Goal: Information Seeking & Learning: Learn about a topic

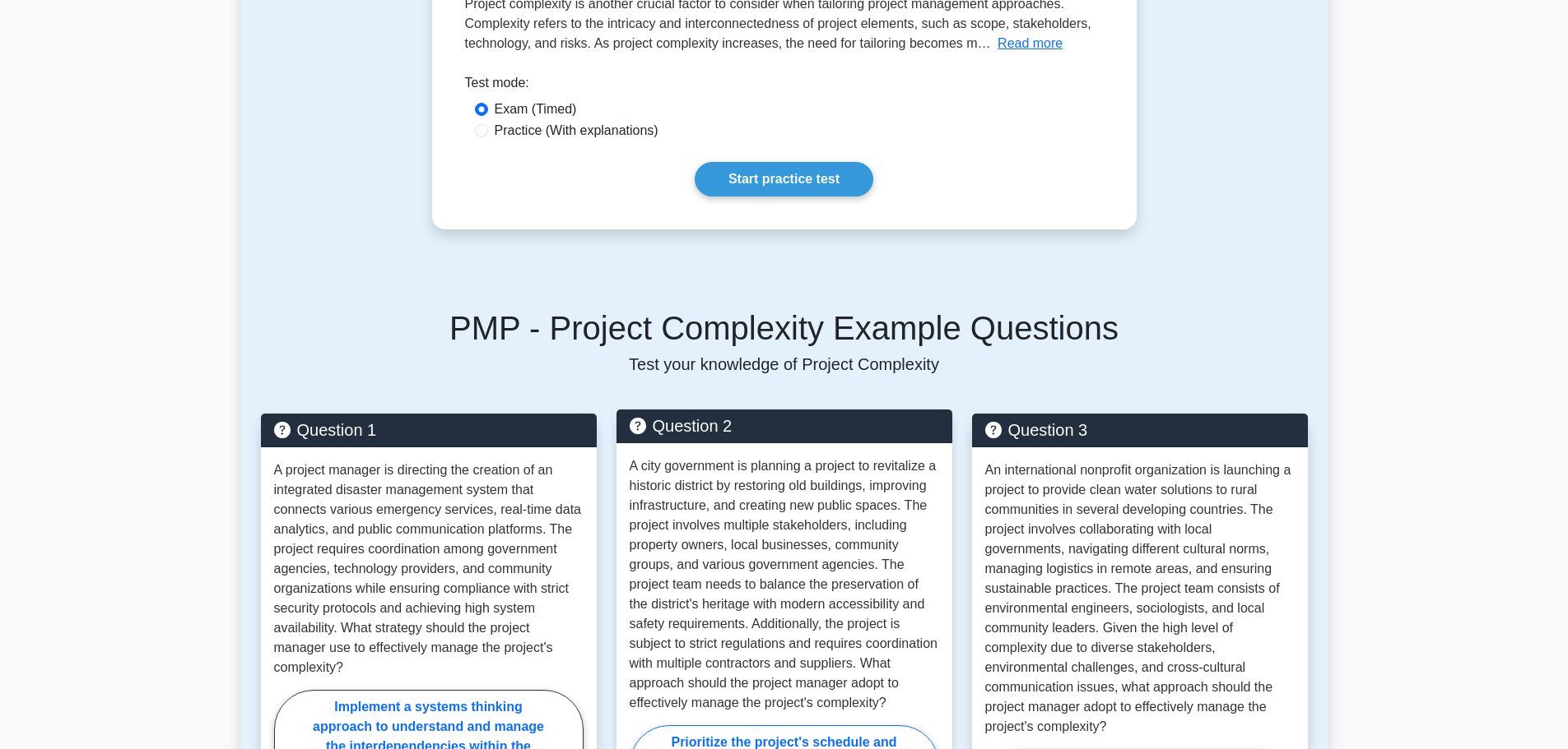
scroll to position [12, 0]
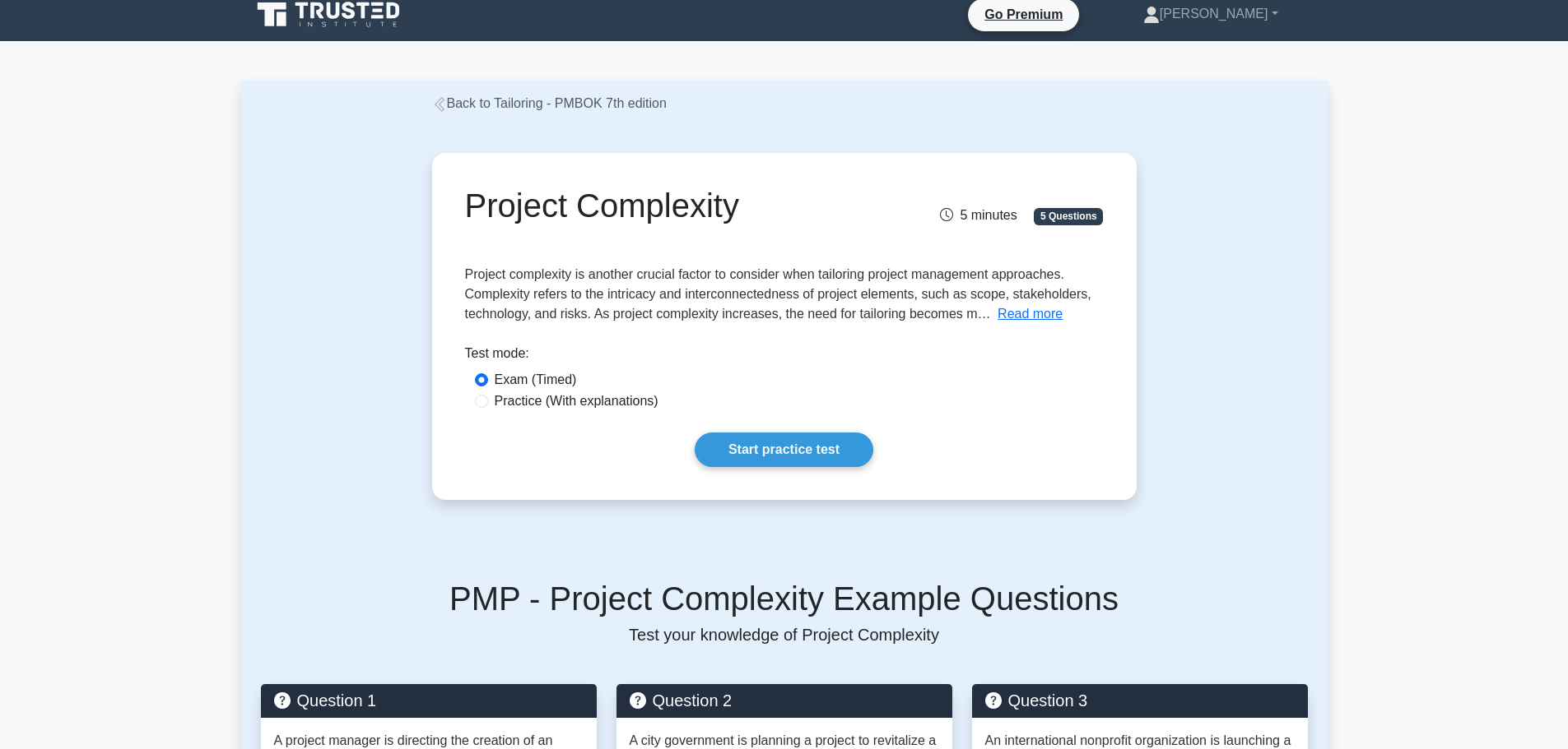
click at [442, 106] on icon at bounding box center [439, 104] width 15 height 15
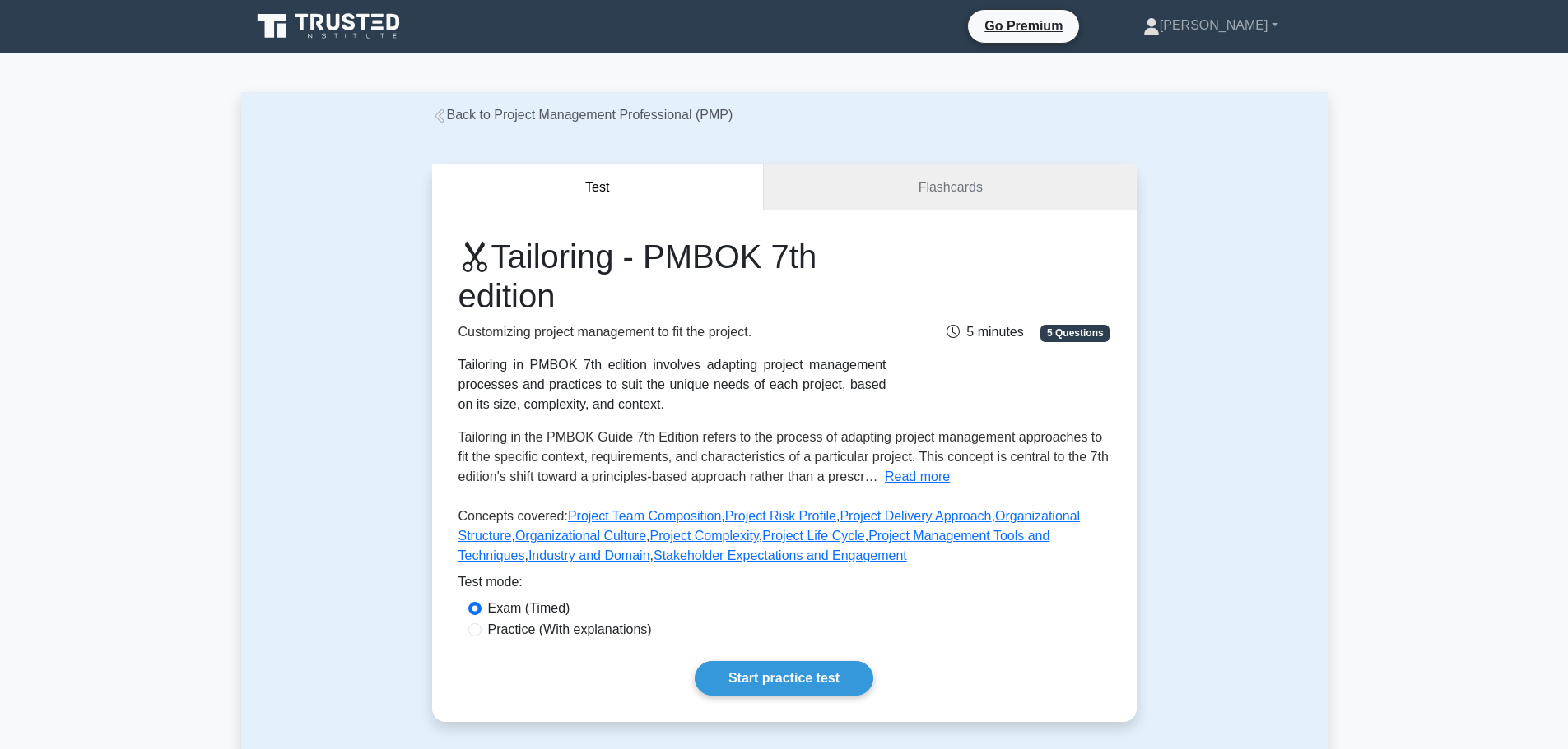
click at [442, 108] on link "Back to Project Management Professional (PMP)" at bounding box center [582, 115] width 301 height 14
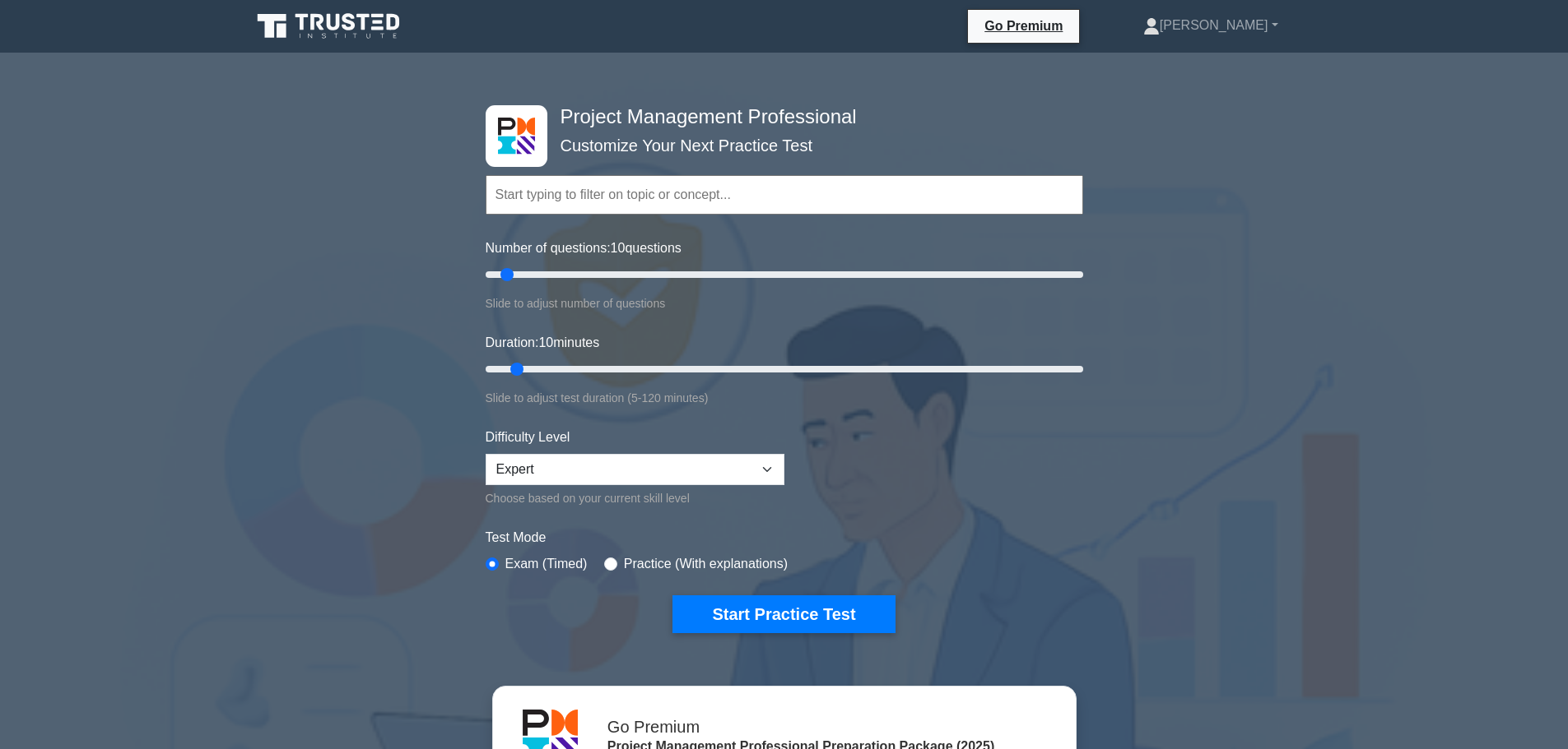
click at [615, 204] on input "text" at bounding box center [784, 195] width 597 height 39
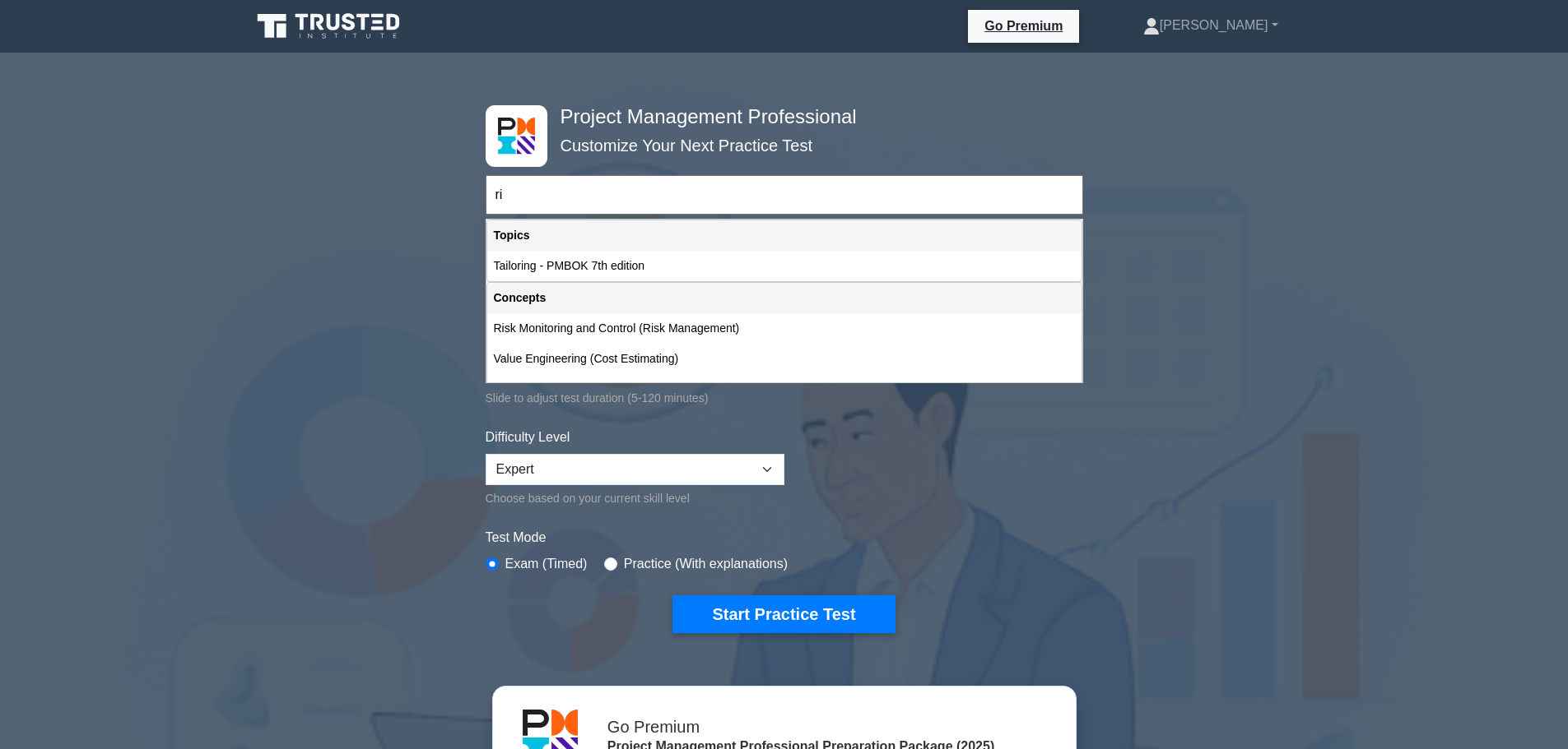
type input "r"
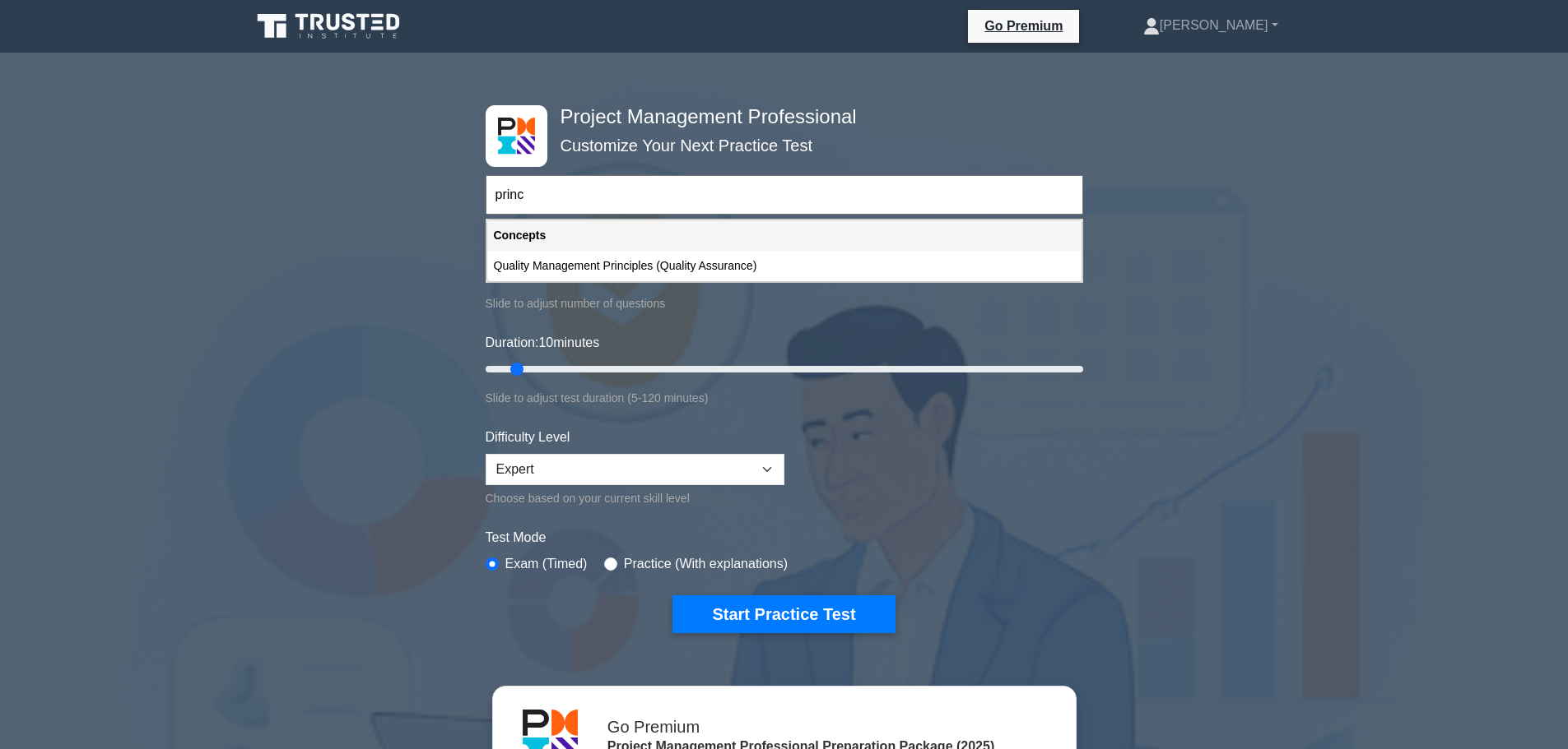
drag, startPoint x: 492, startPoint y: 197, endPoint x: 503, endPoint y: 200, distance: 11.4
click at [496, 199] on input "princ" at bounding box center [784, 195] width 597 height 39
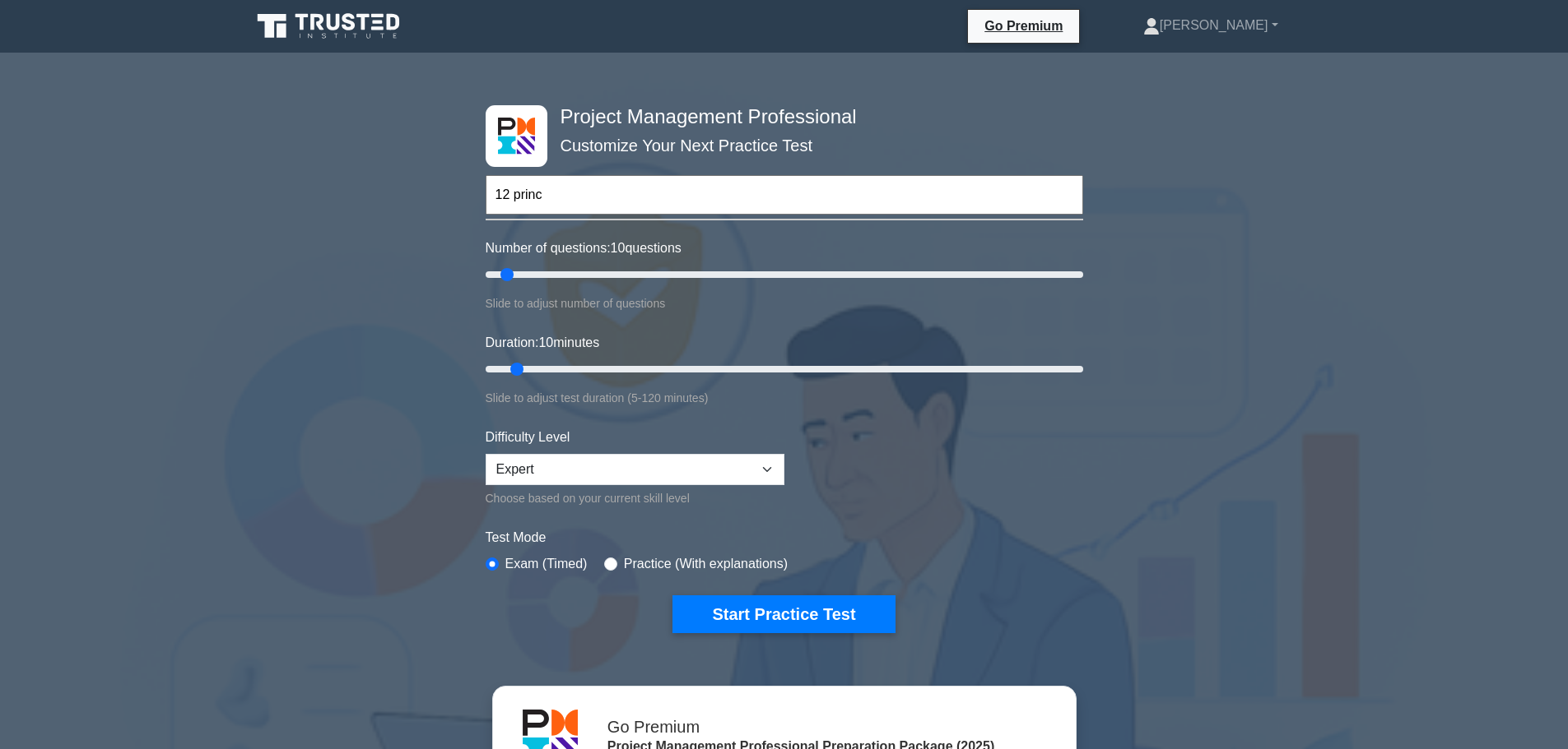
click at [541, 196] on input "12 princ" at bounding box center [784, 195] width 597 height 39
type input "12 principles"
click at [673, 596] on button "Start Practice Test" at bounding box center [784, 615] width 223 height 38
click at [696, 180] on input "text" at bounding box center [784, 195] width 597 height 39
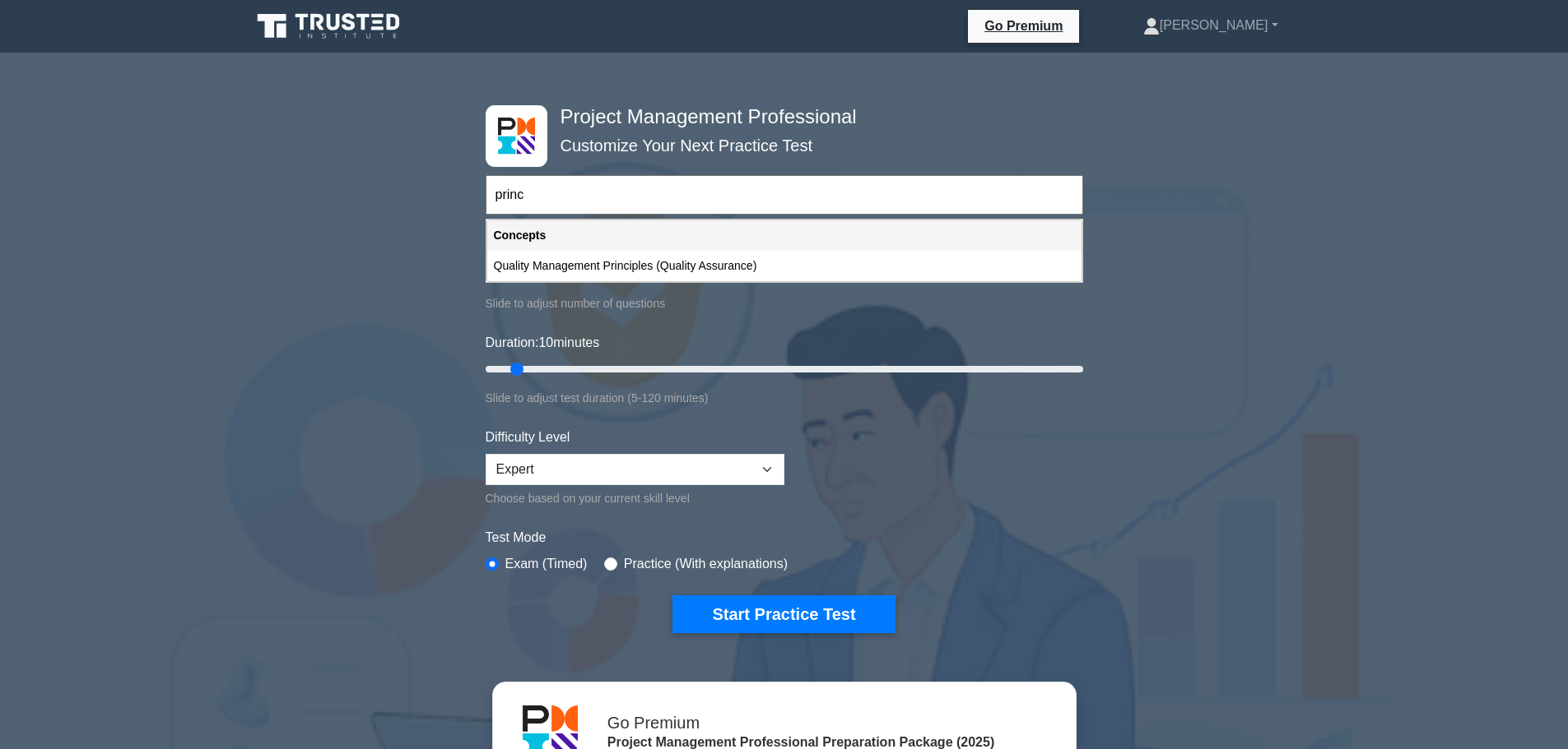
type input "princ"
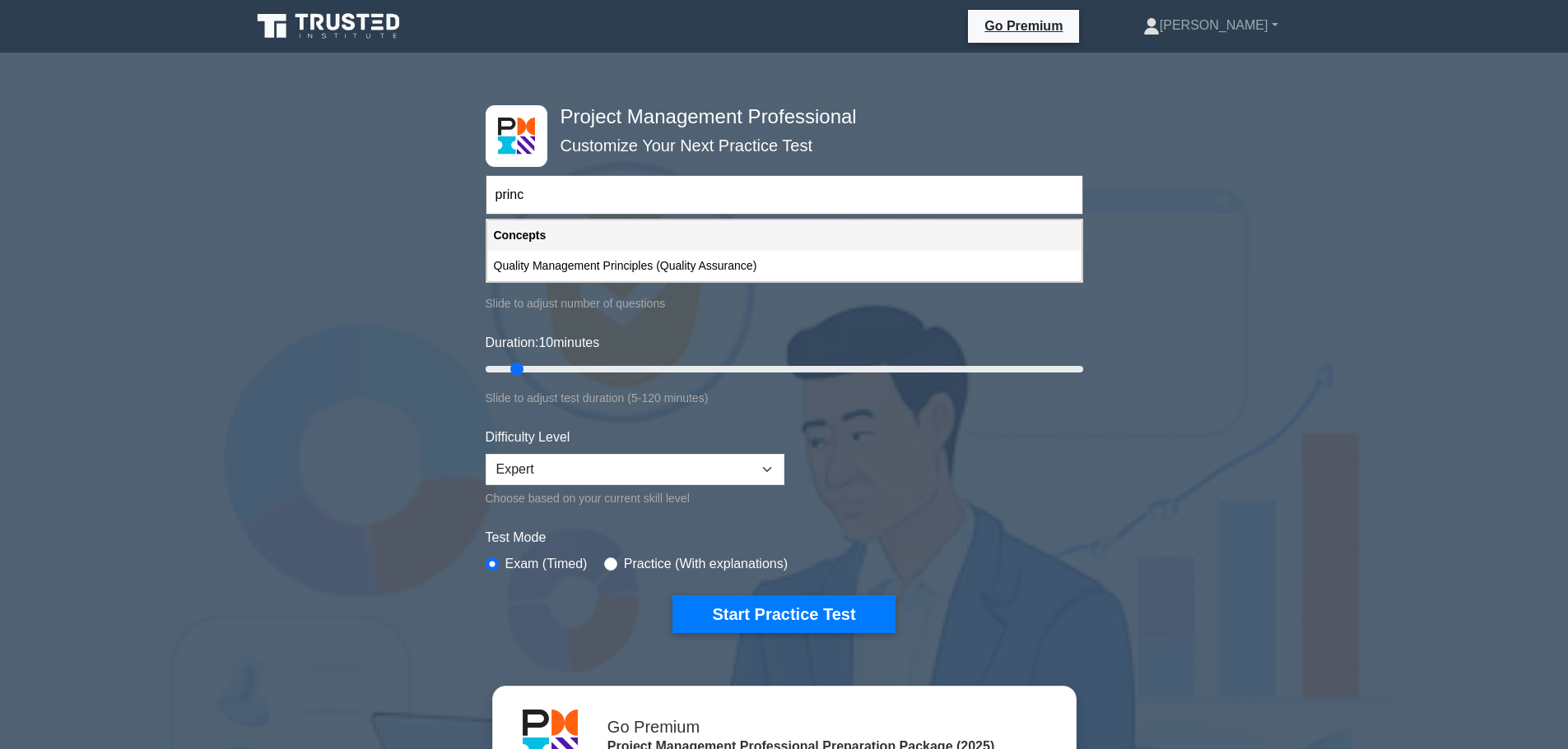
click at [936, 427] on form "princ Topics Scope Management Time Management Cost Management Quality Managemen…" at bounding box center [784, 379] width 597 height 509
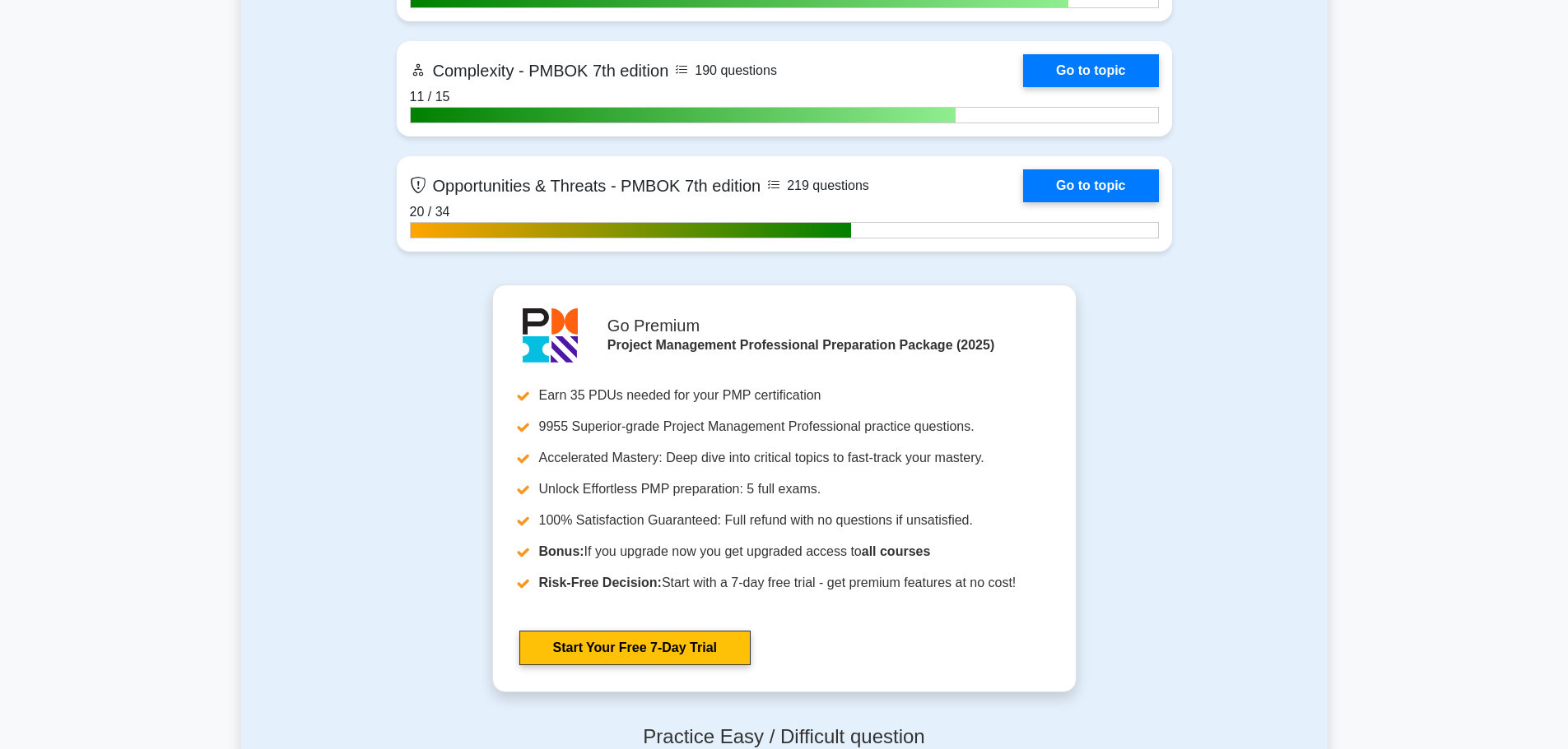
scroll to position [5594, 0]
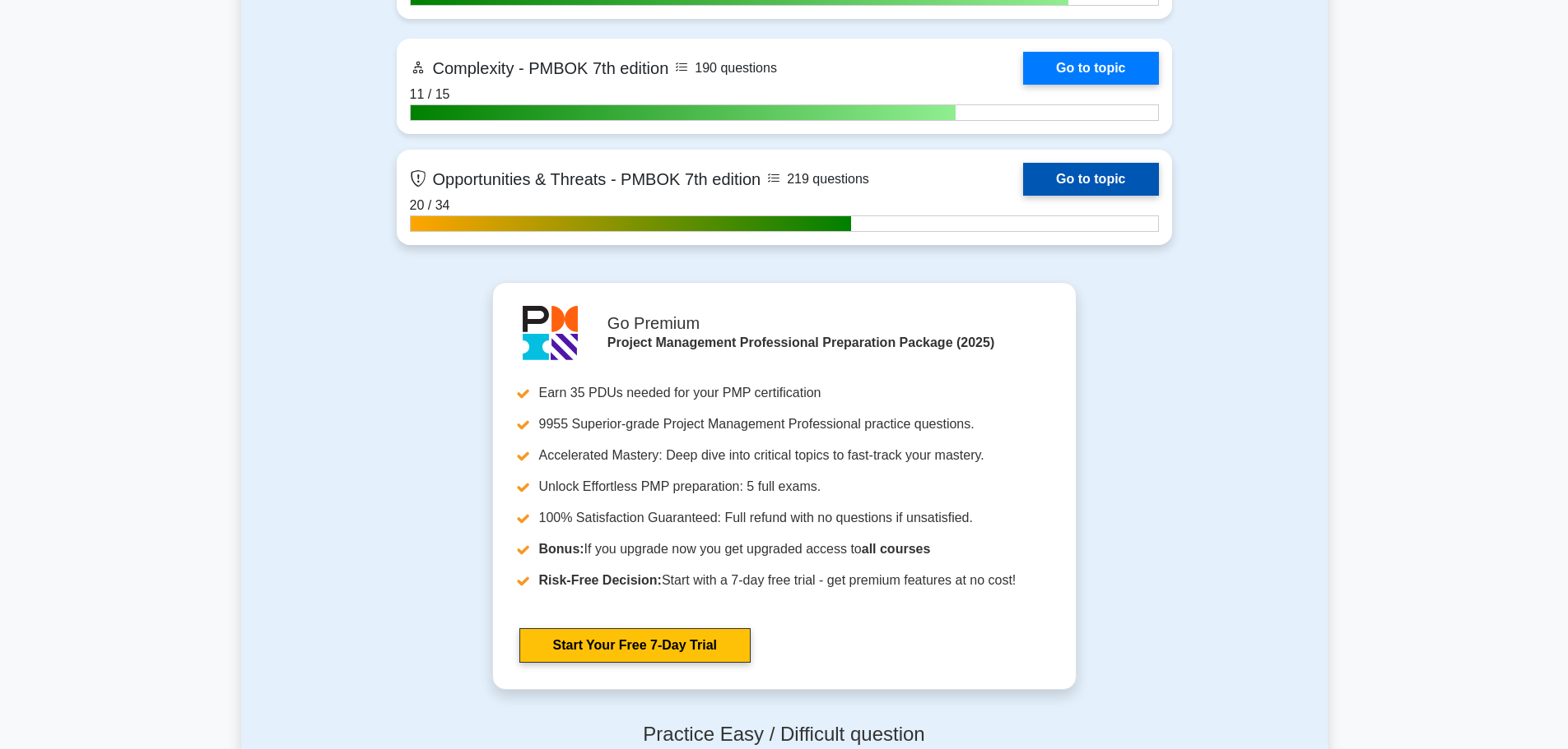
click at [1064, 174] on link "Go to topic" at bounding box center [1090, 179] width 135 height 33
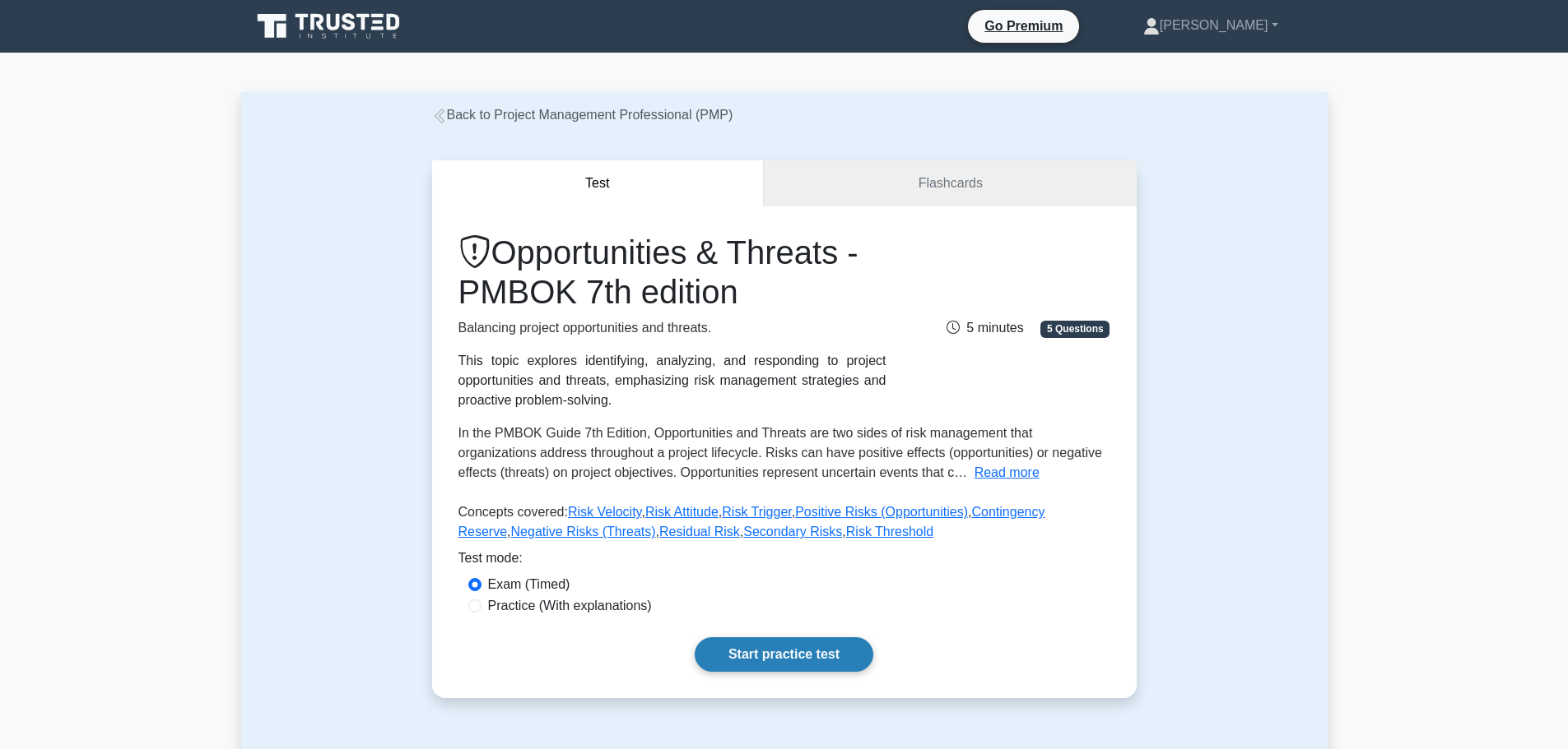
click at [774, 657] on link "Start practice test" at bounding box center [784, 654] width 178 height 34
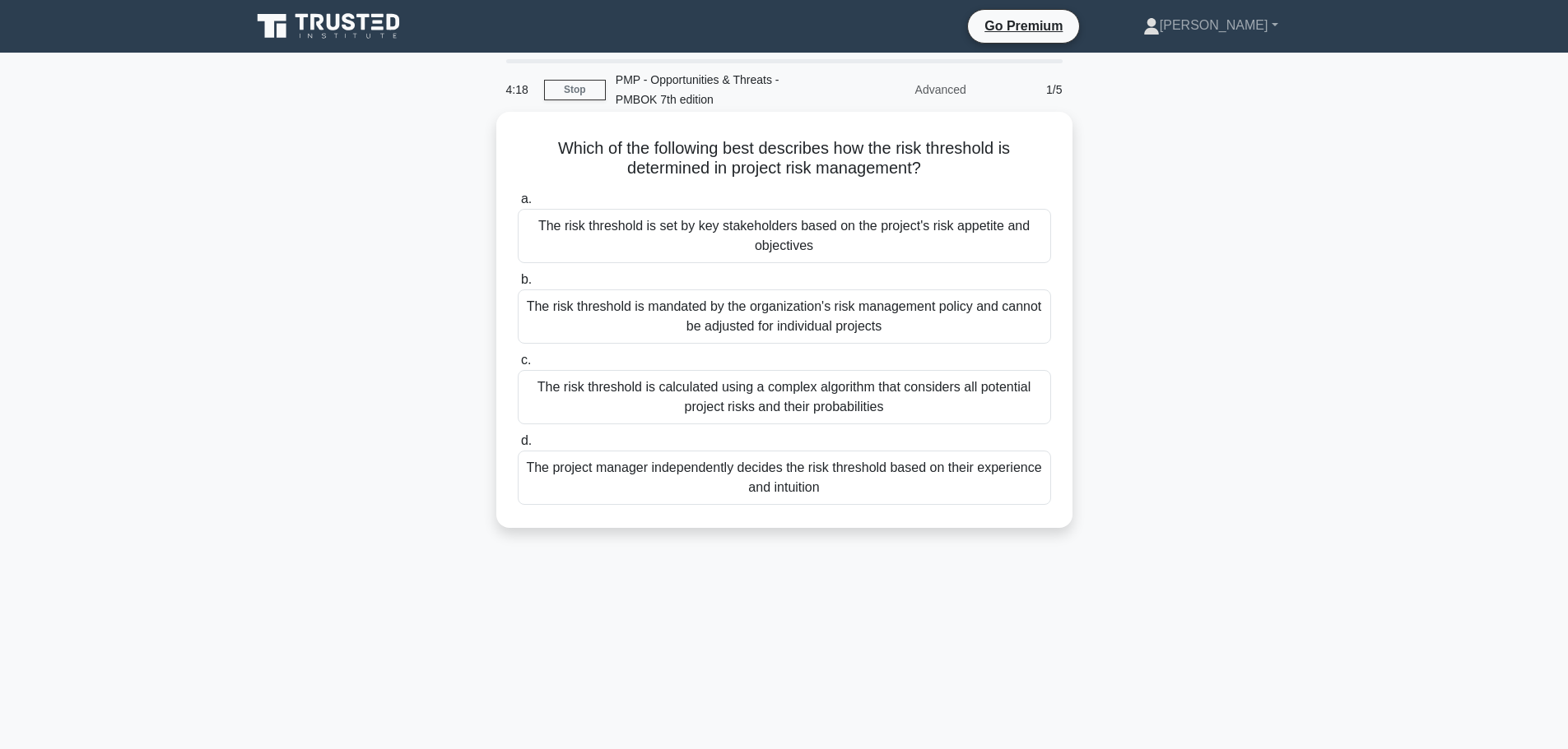
click at [912, 475] on div "The project manager independently decides the risk threshold based on their exp…" at bounding box center [784, 477] width 533 height 54
click at [518, 447] on input "d. The project manager independently decides the risk threshold based on their …" at bounding box center [518, 441] width 0 height 11
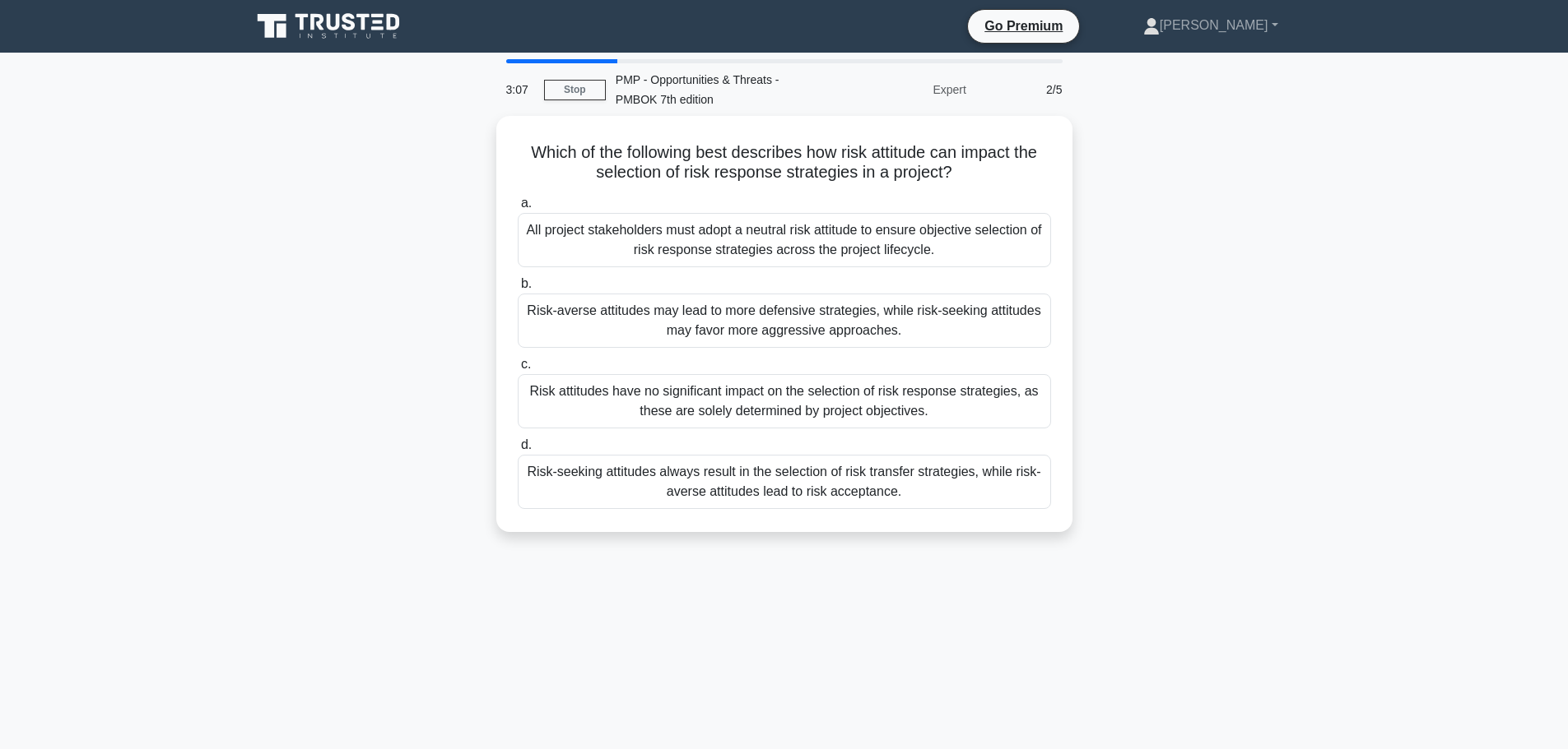
click at [918, 474] on div "Risk-seeking attitudes always result in the selection of risk transfer strategi…" at bounding box center [784, 481] width 533 height 54
click at [518, 451] on input "d. Risk-seeking attitudes always result in the selection of risk transfer strat…" at bounding box center [518, 445] width 0 height 11
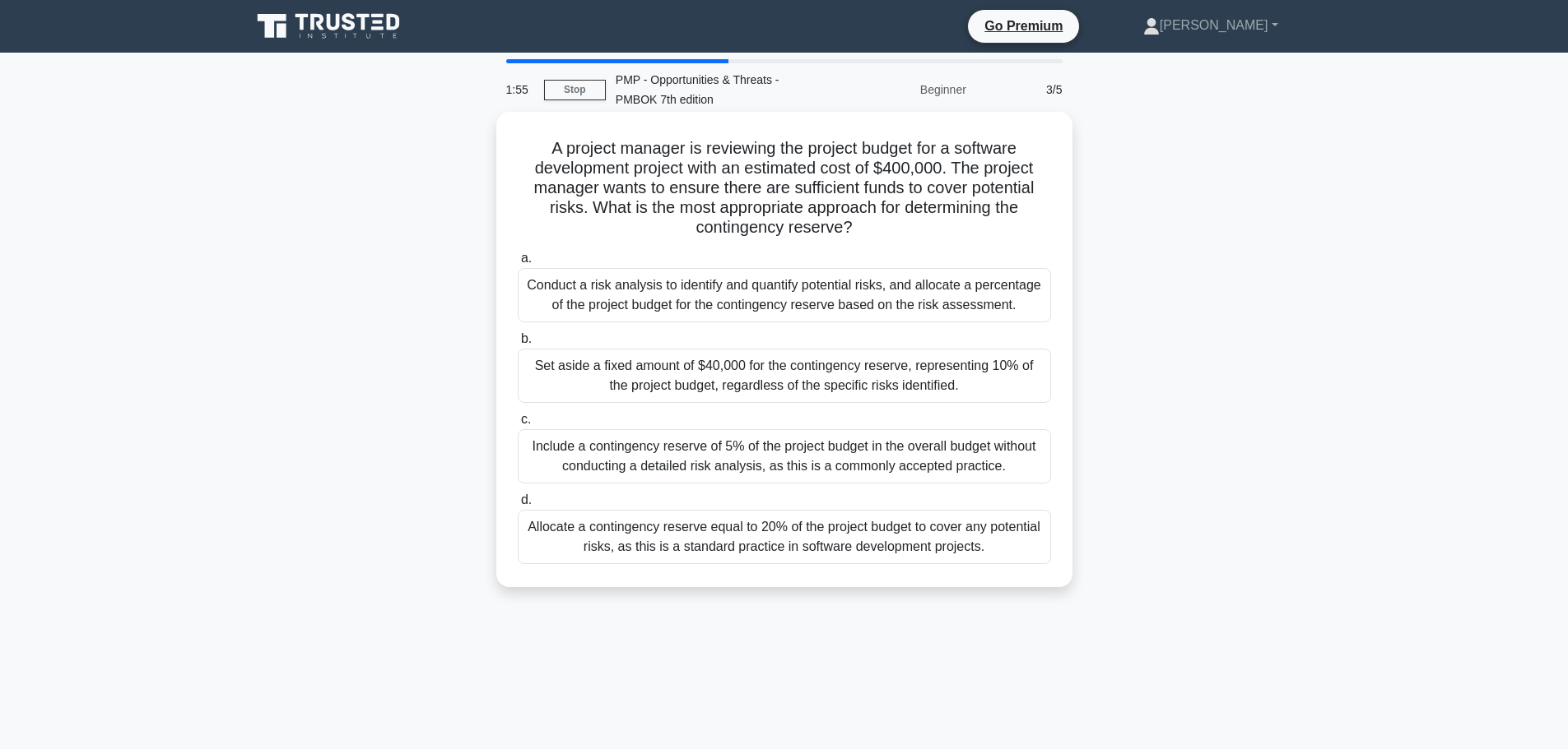
click at [773, 306] on div "Conduct a risk analysis to identify and quantify potential risks, and allocate …" at bounding box center [784, 295] width 533 height 54
click at [518, 264] on input "a. Conduct a risk analysis to identify and quantify potential risks, and alloca…" at bounding box center [518, 258] width 0 height 11
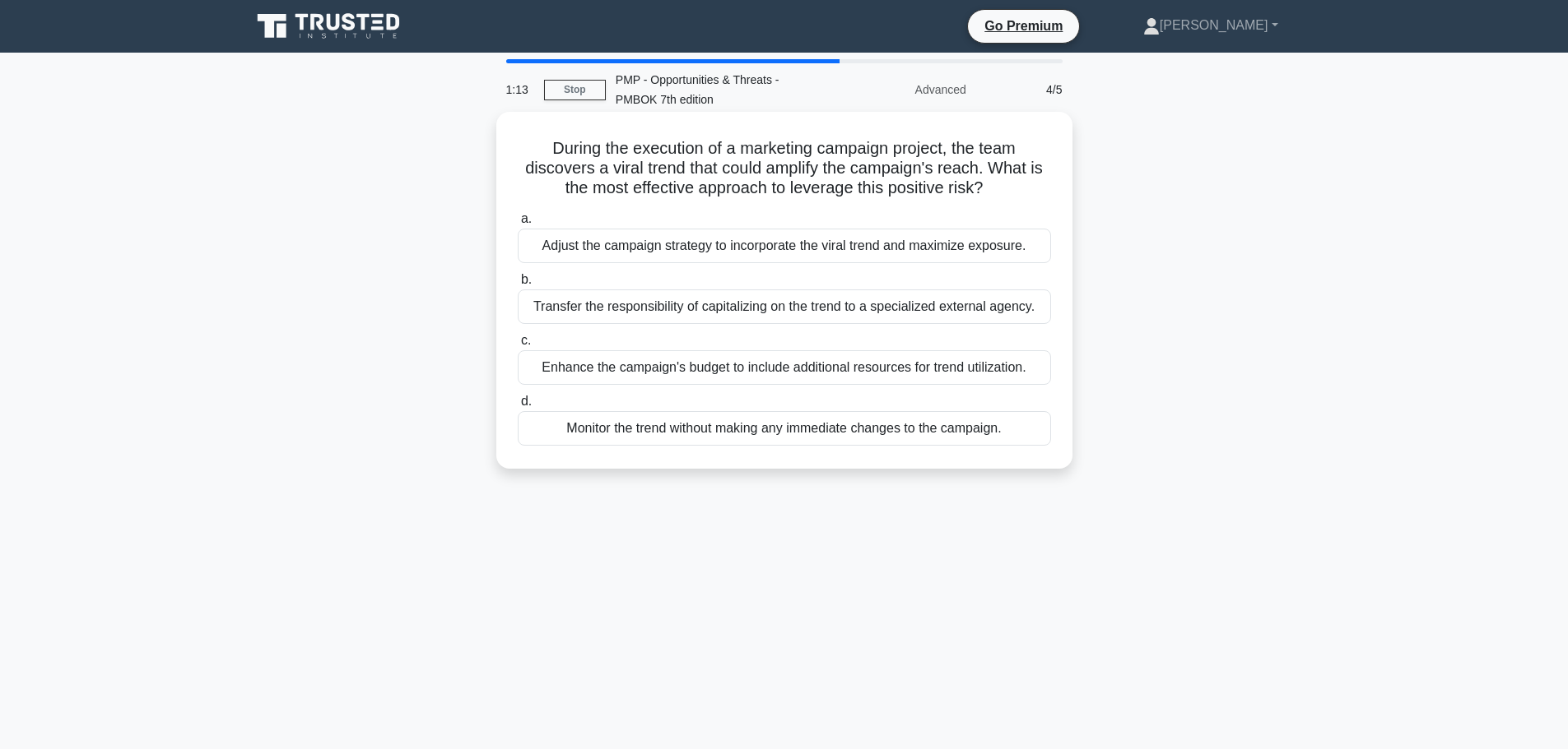
click at [840, 369] on div "Enhance the campaign's budget to include additional resources for trend utiliza…" at bounding box center [784, 367] width 533 height 34
click at [518, 346] on input "c. Enhance the campaign's budget to include additional resources for trend util…" at bounding box center [518, 340] width 0 height 11
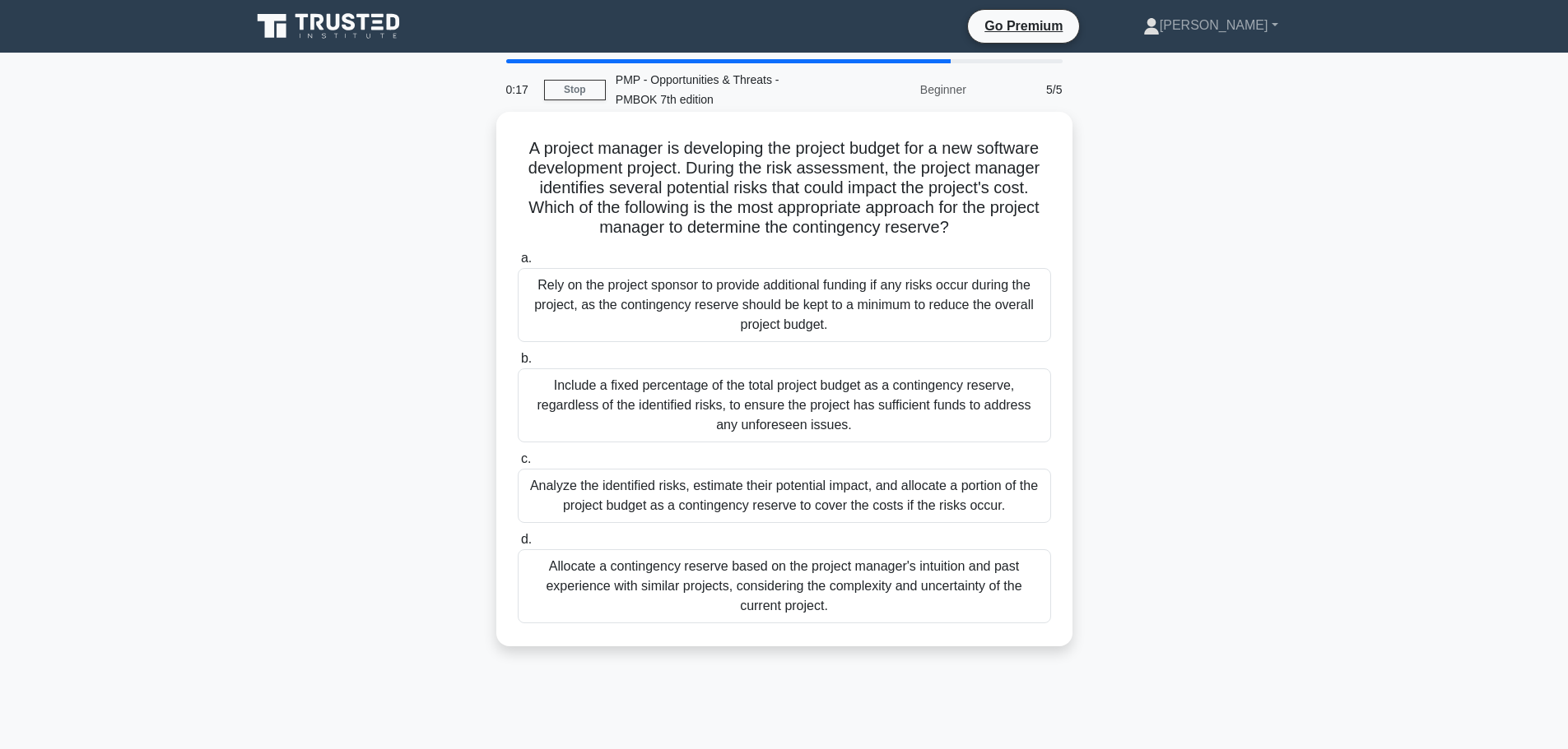
click at [632, 576] on div "Allocate a contingency reserve based on the project manager's intuition and pas…" at bounding box center [784, 587] width 533 height 75
click at [518, 545] on input "d. Allocate a contingency reserve based on the project manager's intuition and …" at bounding box center [518, 539] width 0 height 11
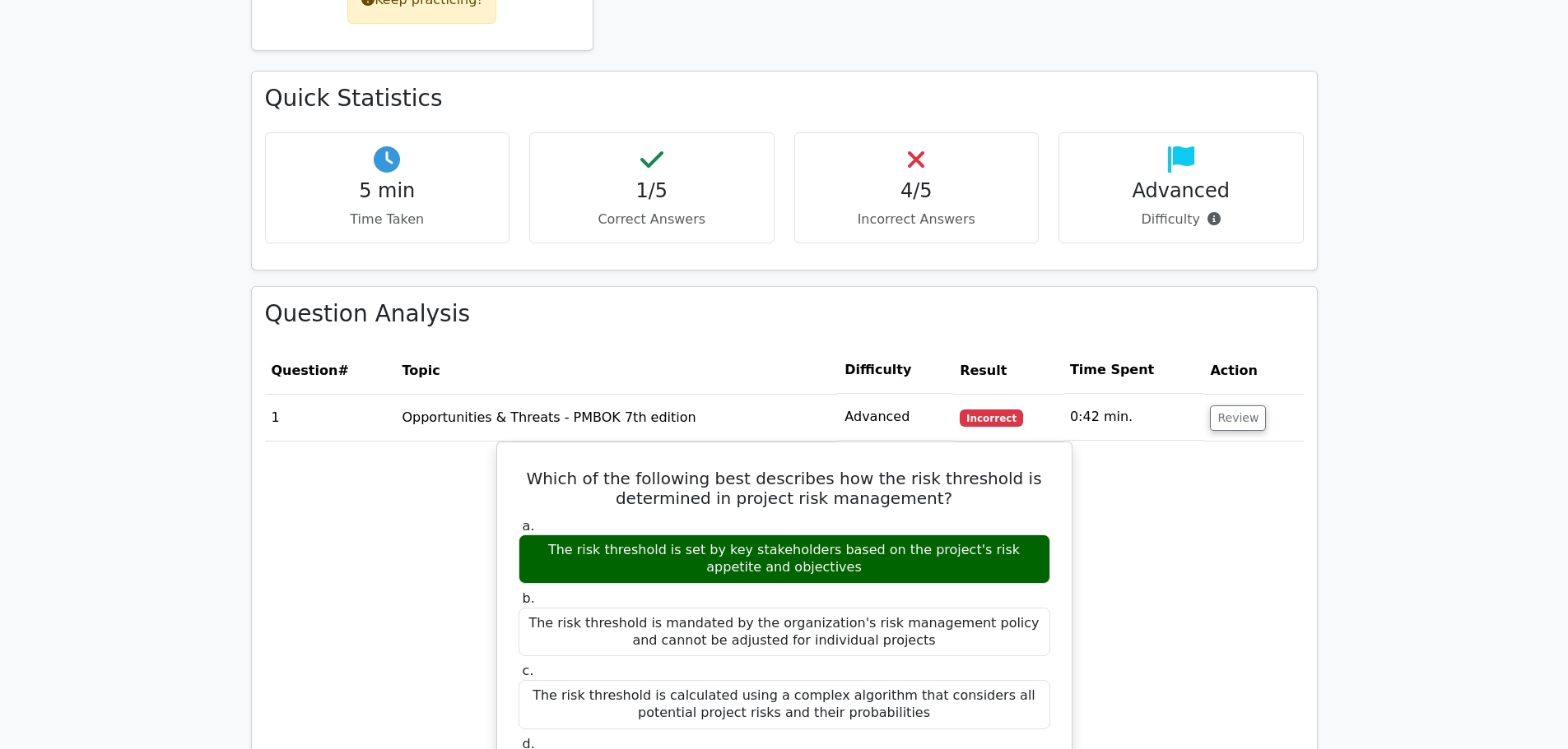
scroll to position [987, 0]
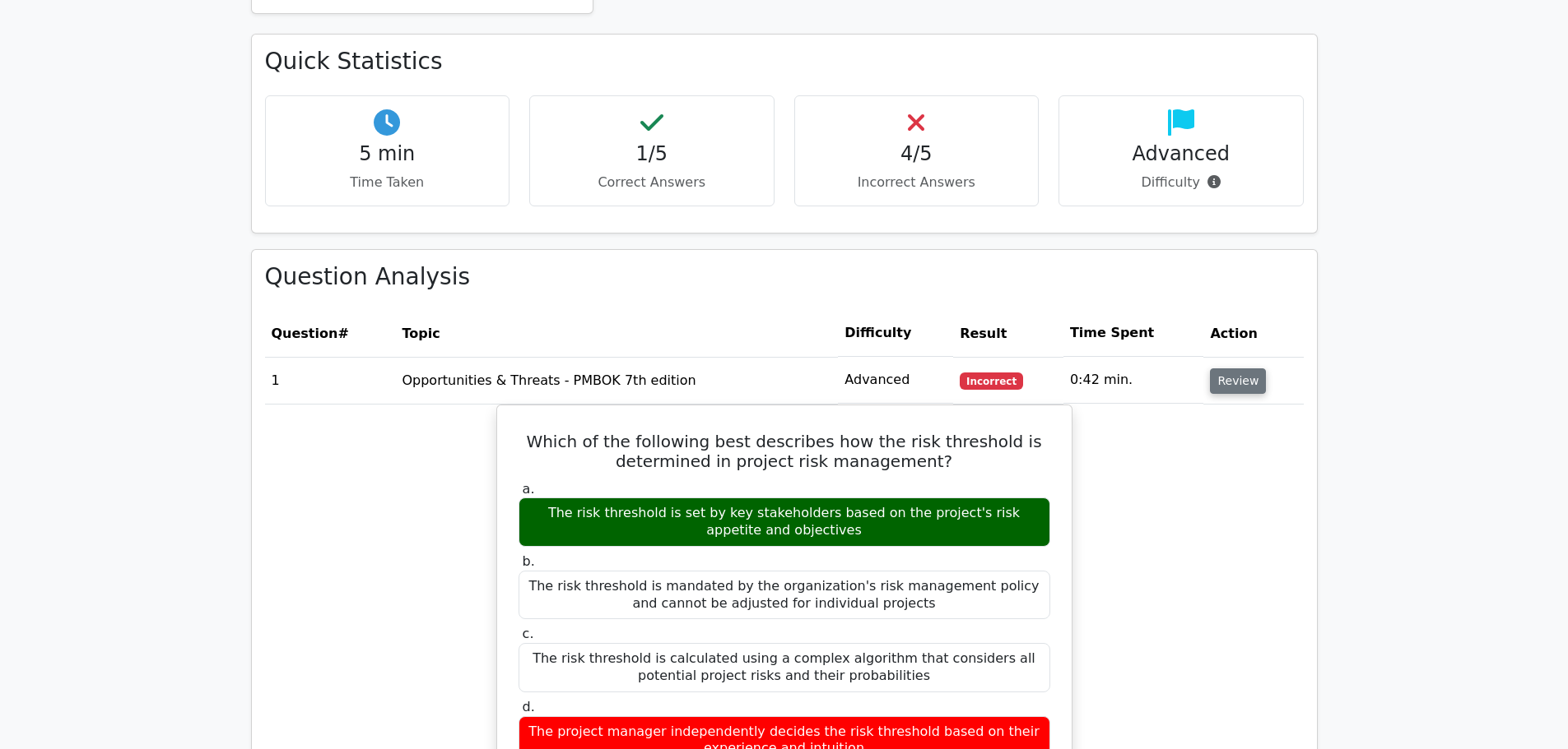
click at [1219, 369] on button "Review" at bounding box center [1238, 381] width 56 height 25
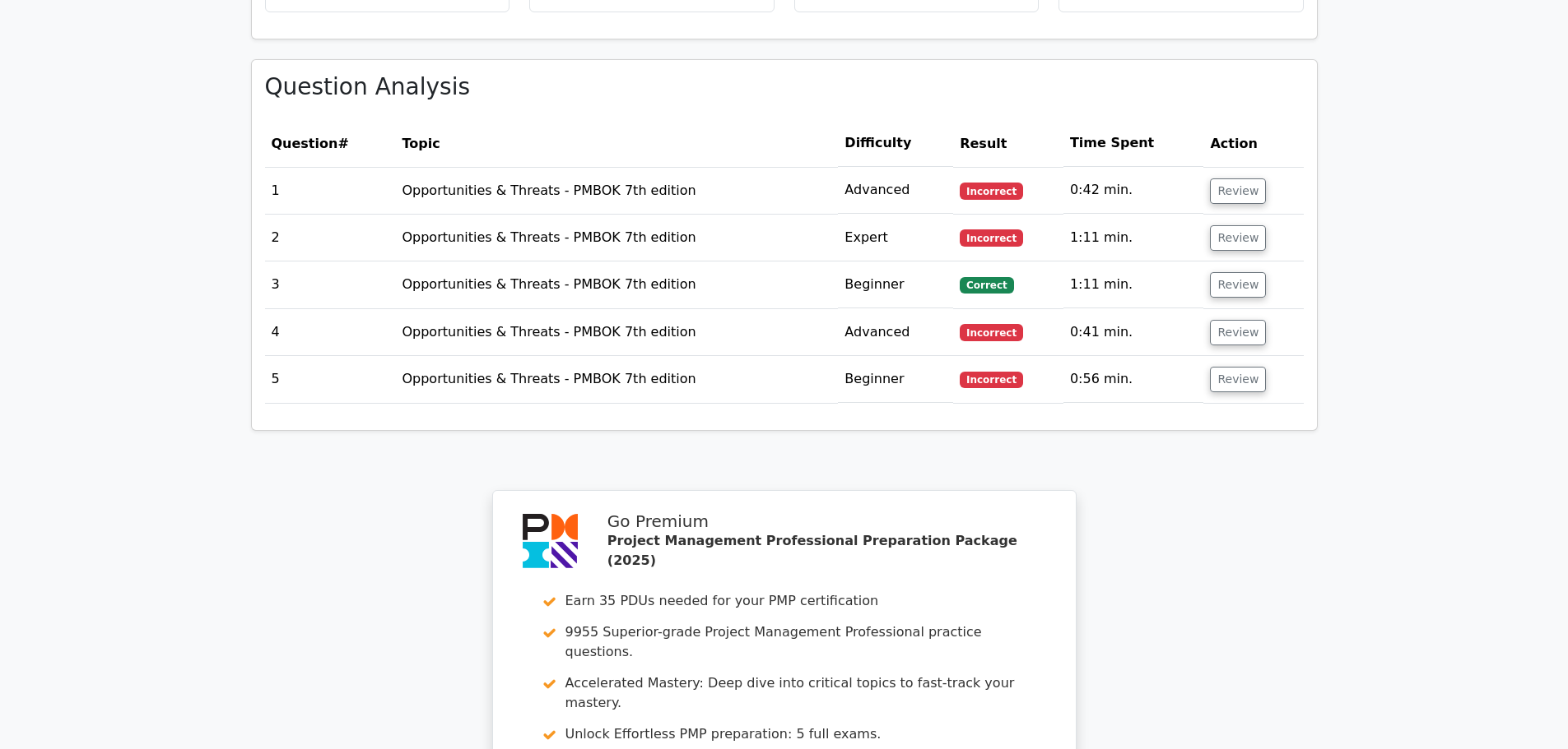
scroll to position [1152, 0]
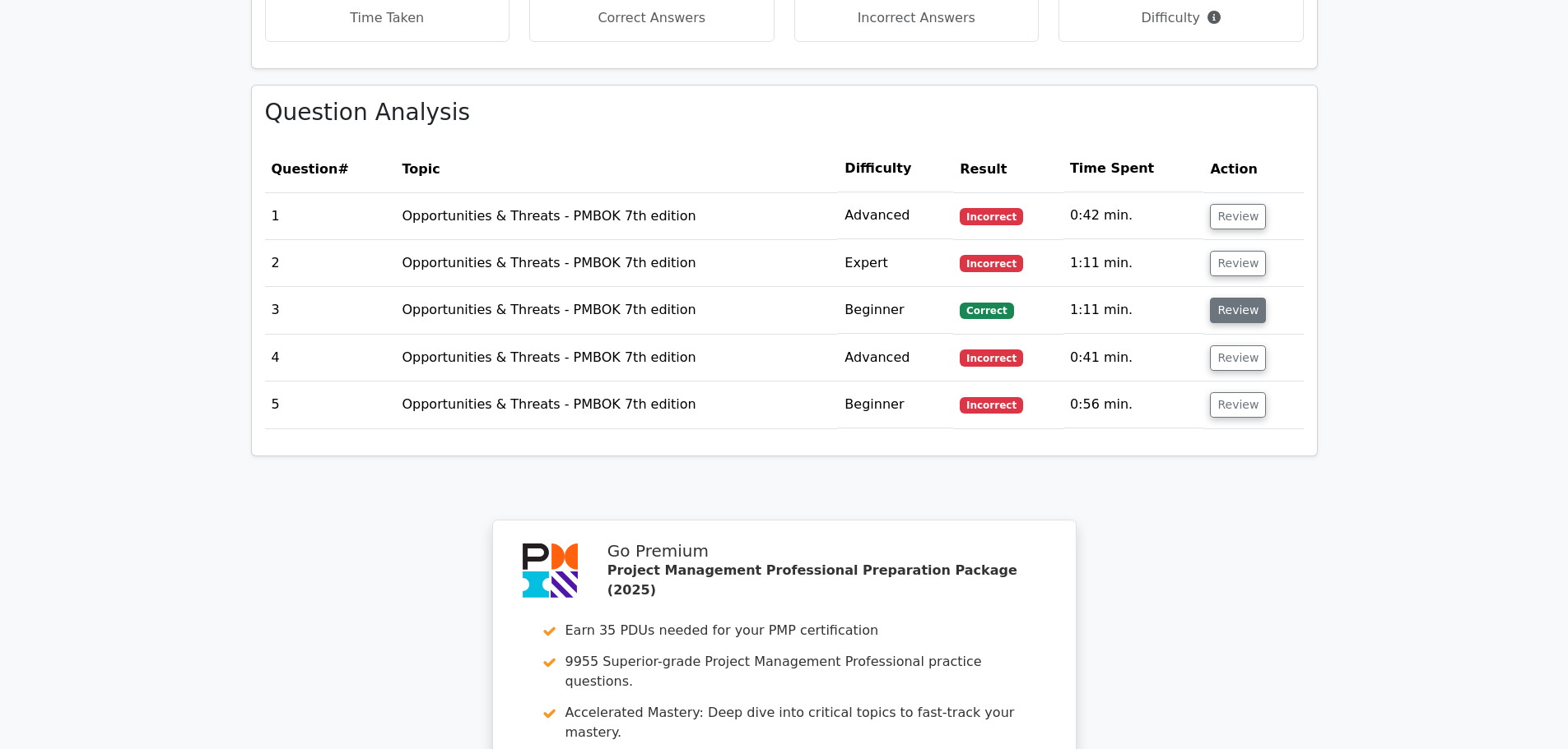
click at [1223, 298] on button "Review" at bounding box center [1238, 311] width 56 height 25
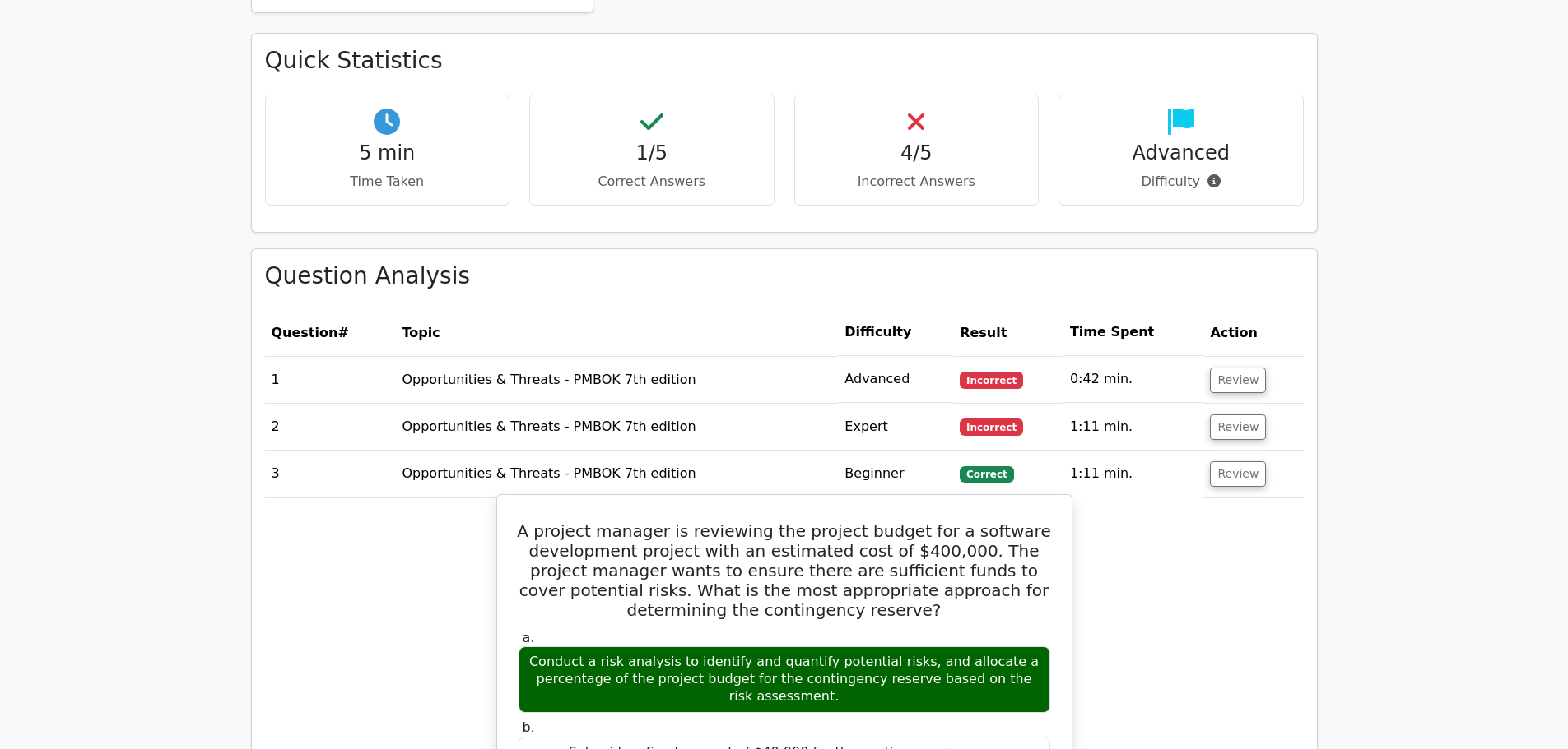
scroll to position [987, 0]
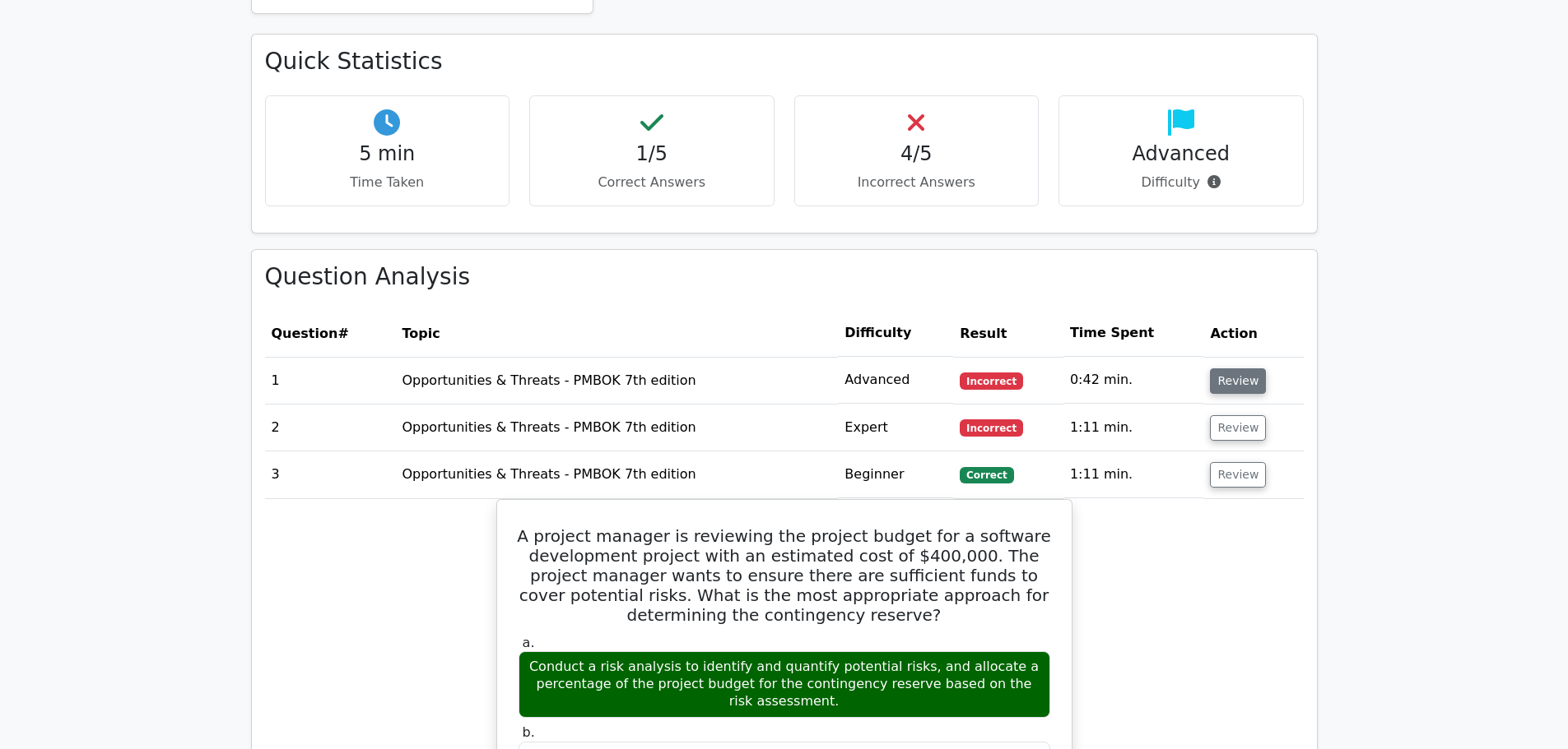
click at [1228, 369] on button "Review" at bounding box center [1238, 381] width 56 height 25
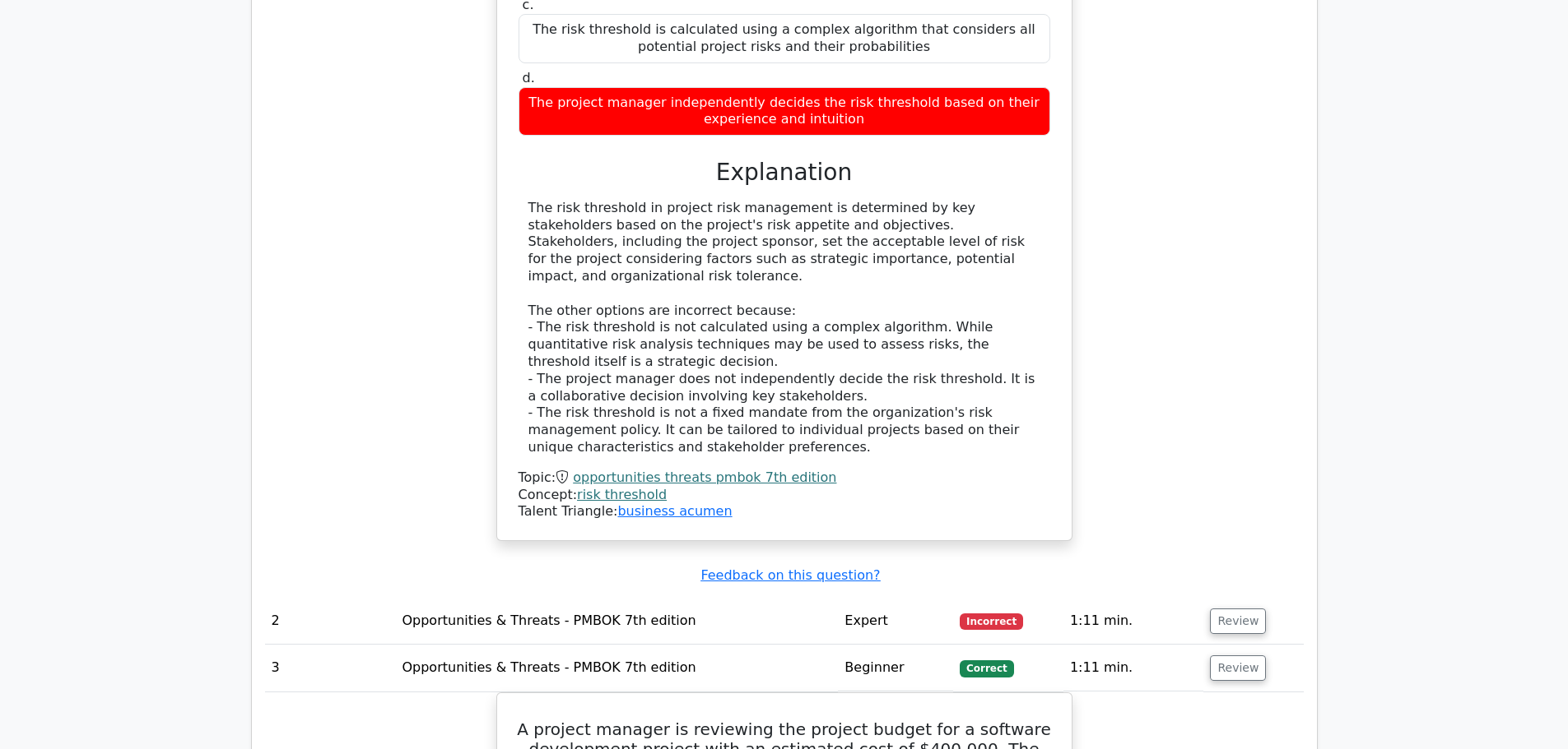
scroll to position [1645, 0]
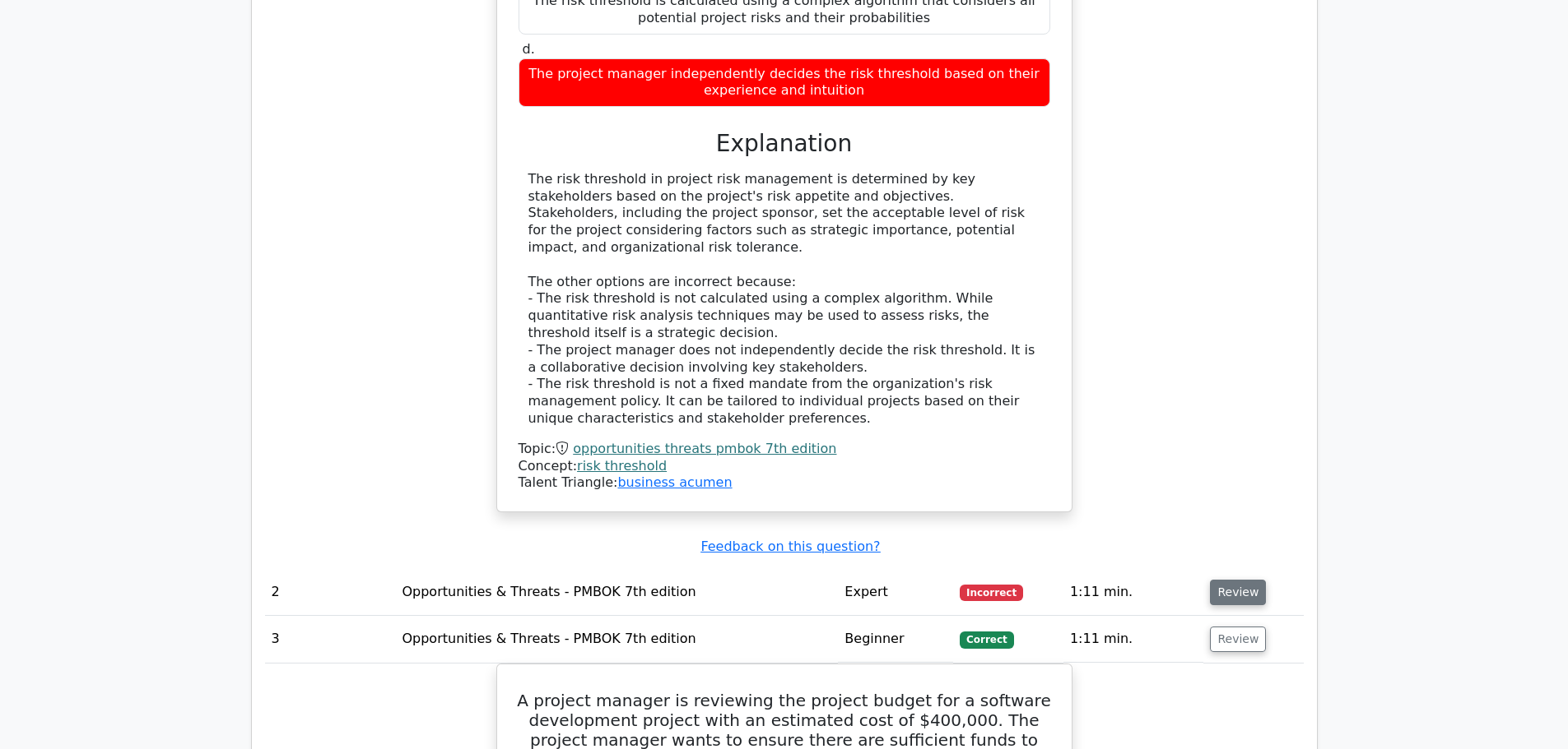
click at [1234, 580] on button "Review" at bounding box center [1238, 593] width 56 height 25
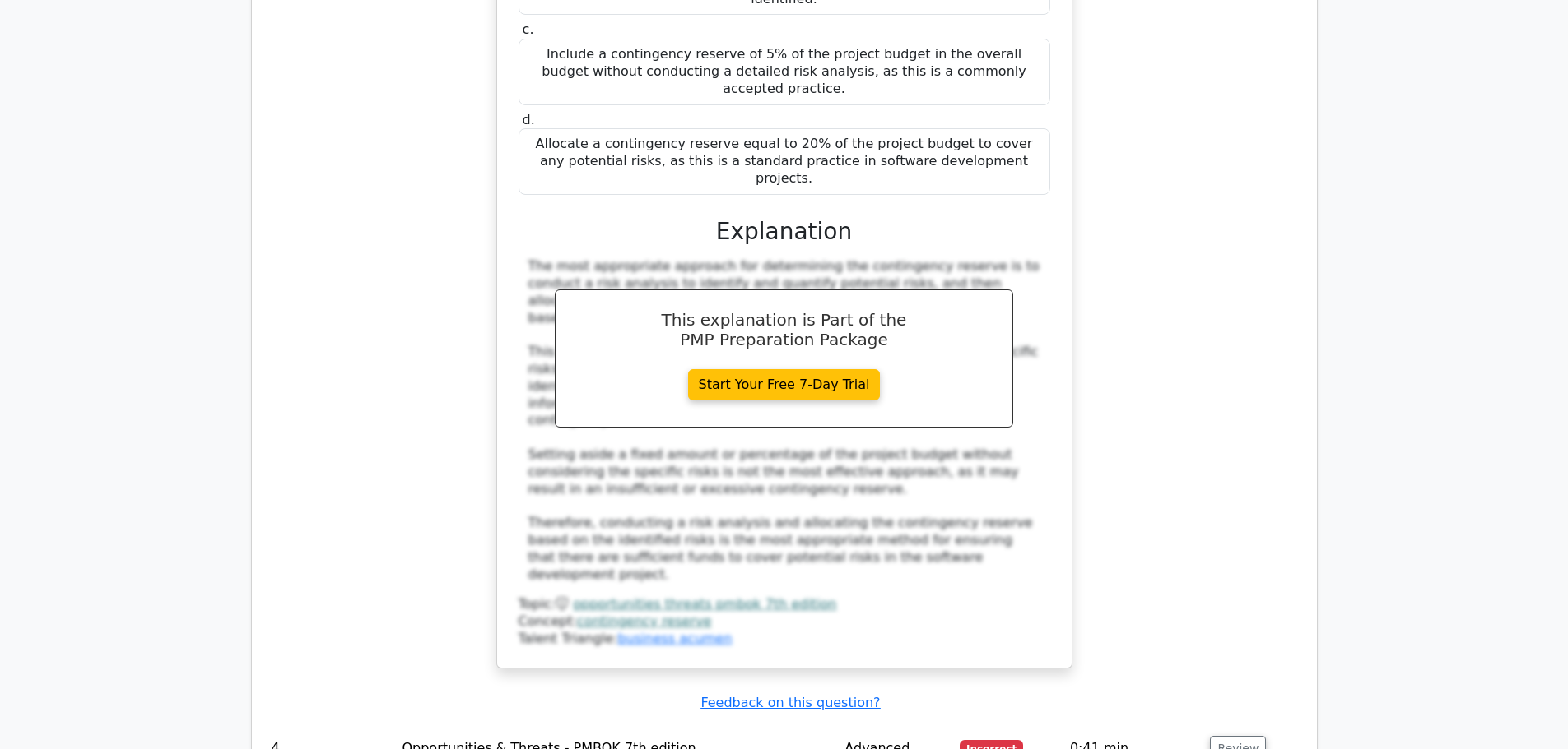
scroll to position [3867, 0]
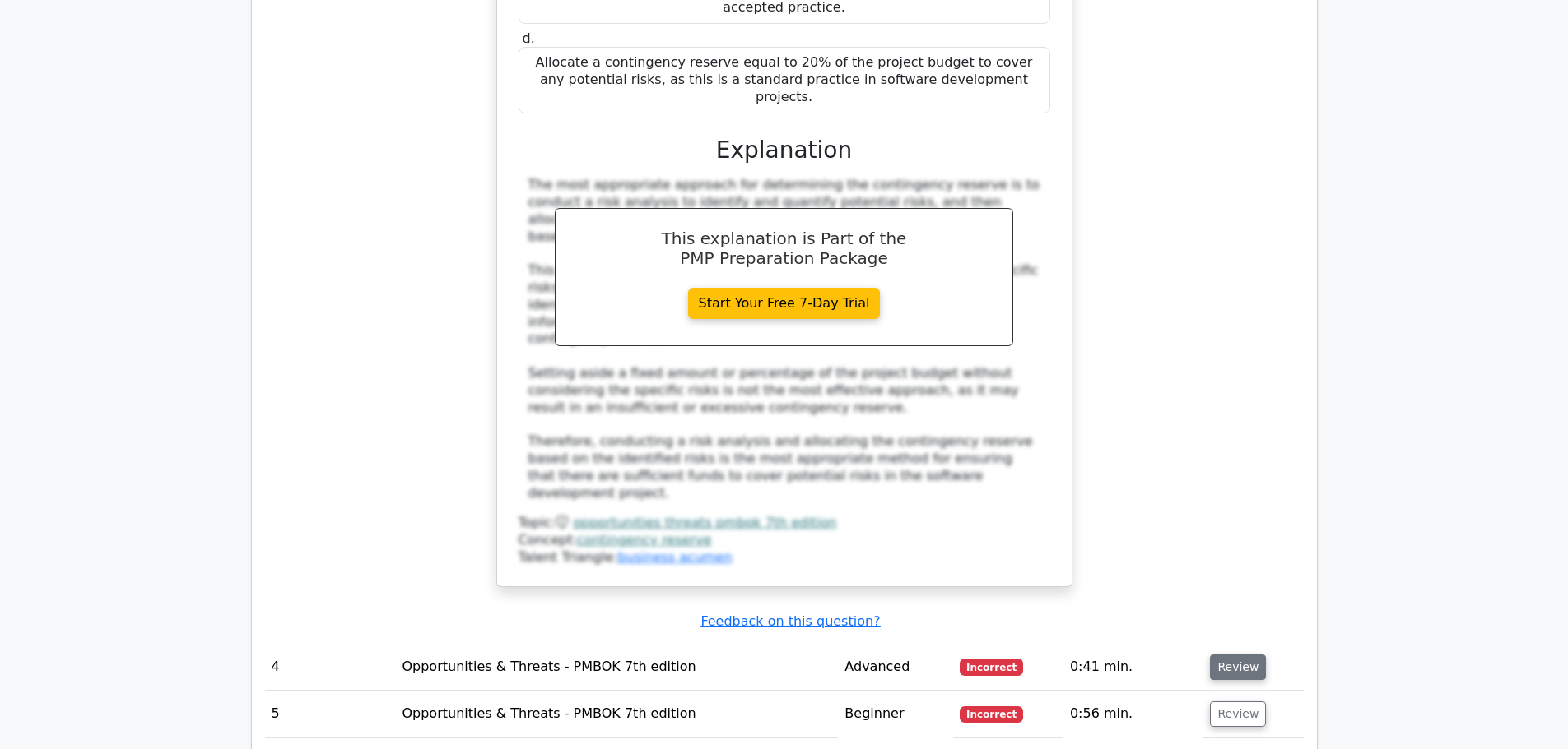
click at [1243, 655] on button "Review" at bounding box center [1238, 668] width 56 height 25
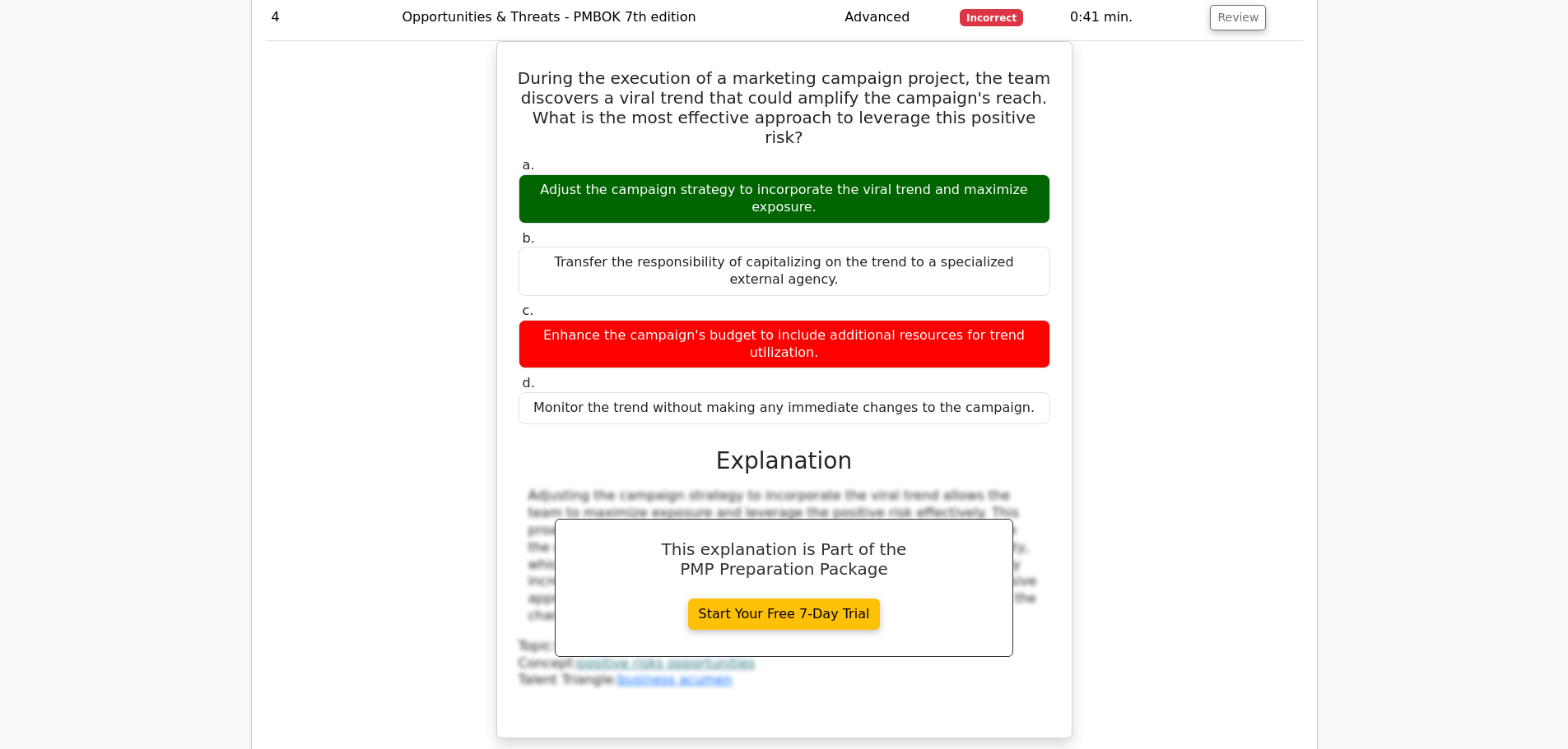
scroll to position [4524, 0]
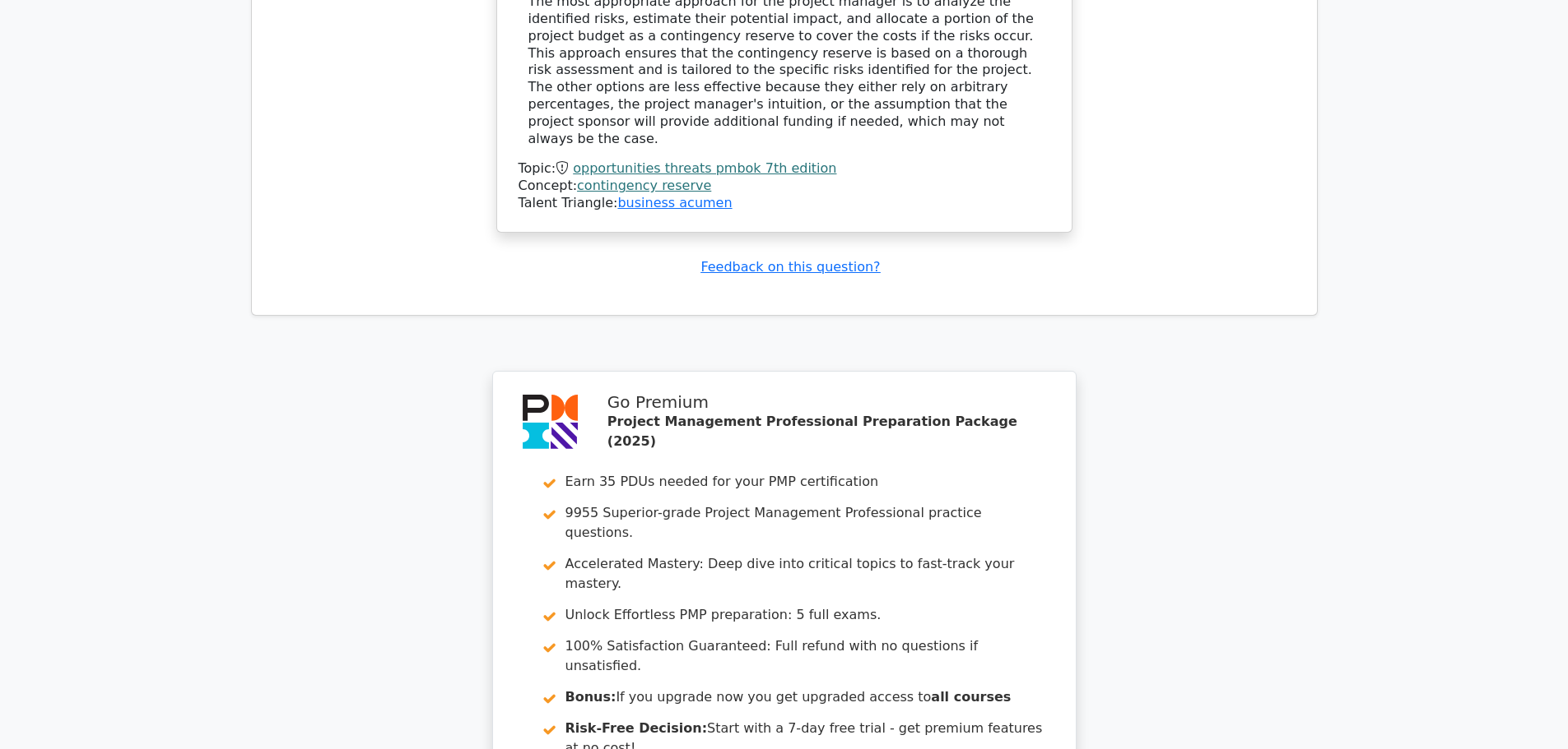
scroll to position [5952, 0]
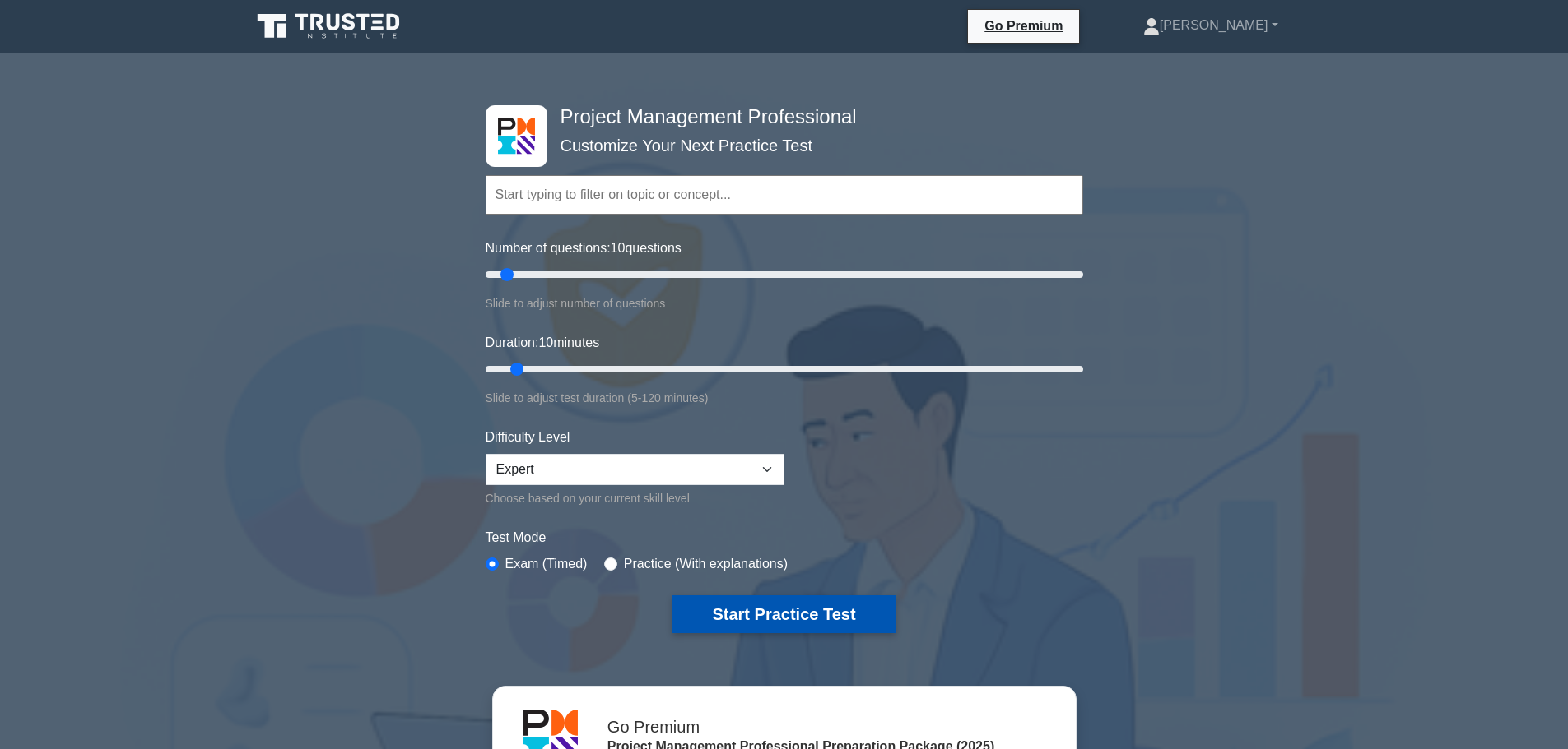
click at [784, 596] on button "Start Practice Test" at bounding box center [784, 615] width 223 height 38
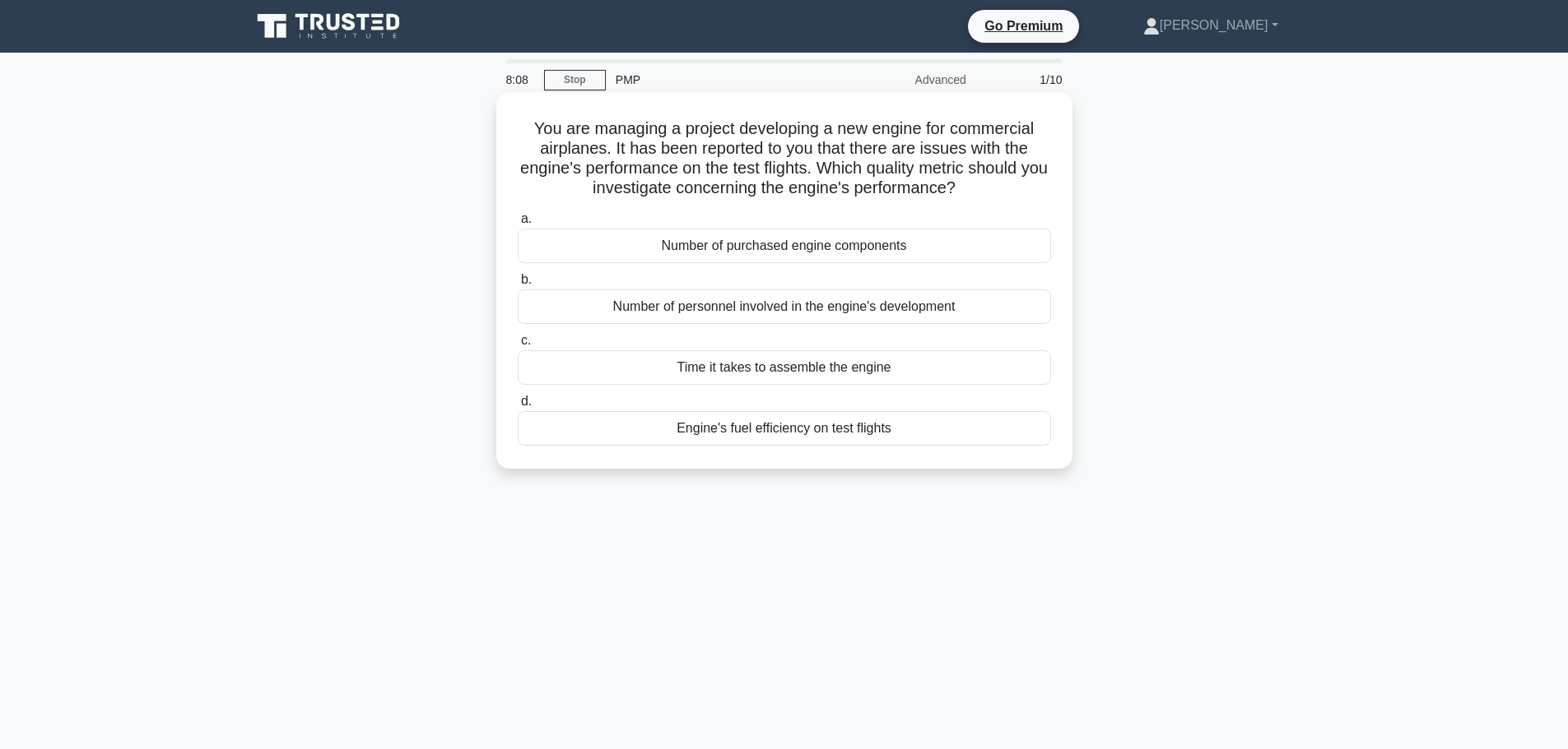
click at [899, 426] on div "Engine's fuel efficiency on test flights" at bounding box center [784, 428] width 533 height 34
click at [518, 407] on input "d. Engine's fuel efficiency on test flights" at bounding box center [518, 401] width 0 height 11
